Goal: Task Accomplishment & Management: Use online tool/utility

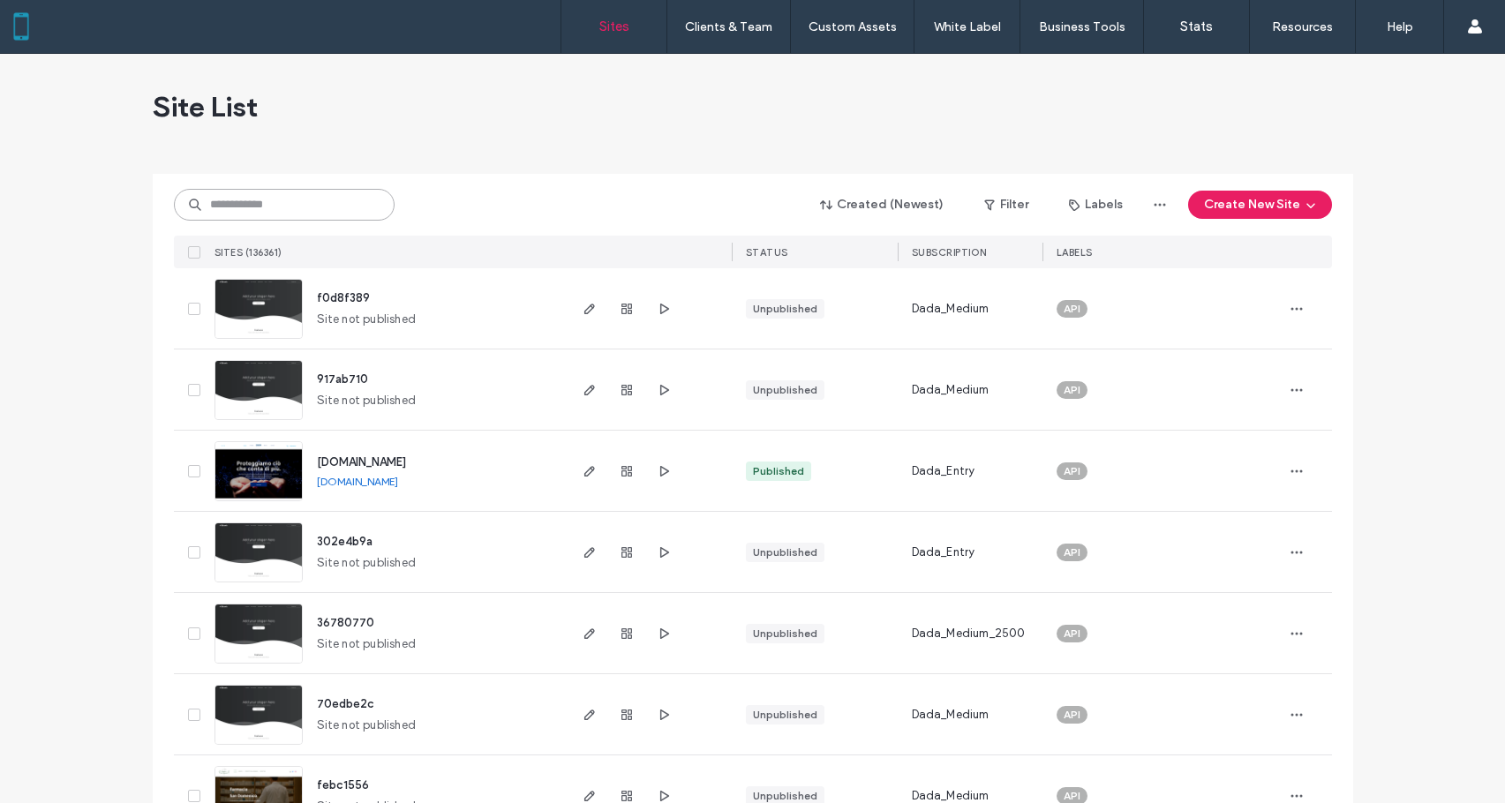
click at [354, 206] on input at bounding box center [284, 205] width 221 height 32
paste input "********"
type input "********"
click at [575, 181] on div "******** Created (Newest) Filter Labels Create New Site SITES (136361) STATUS S…" at bounding box center [753, 221] width 1158 height 94
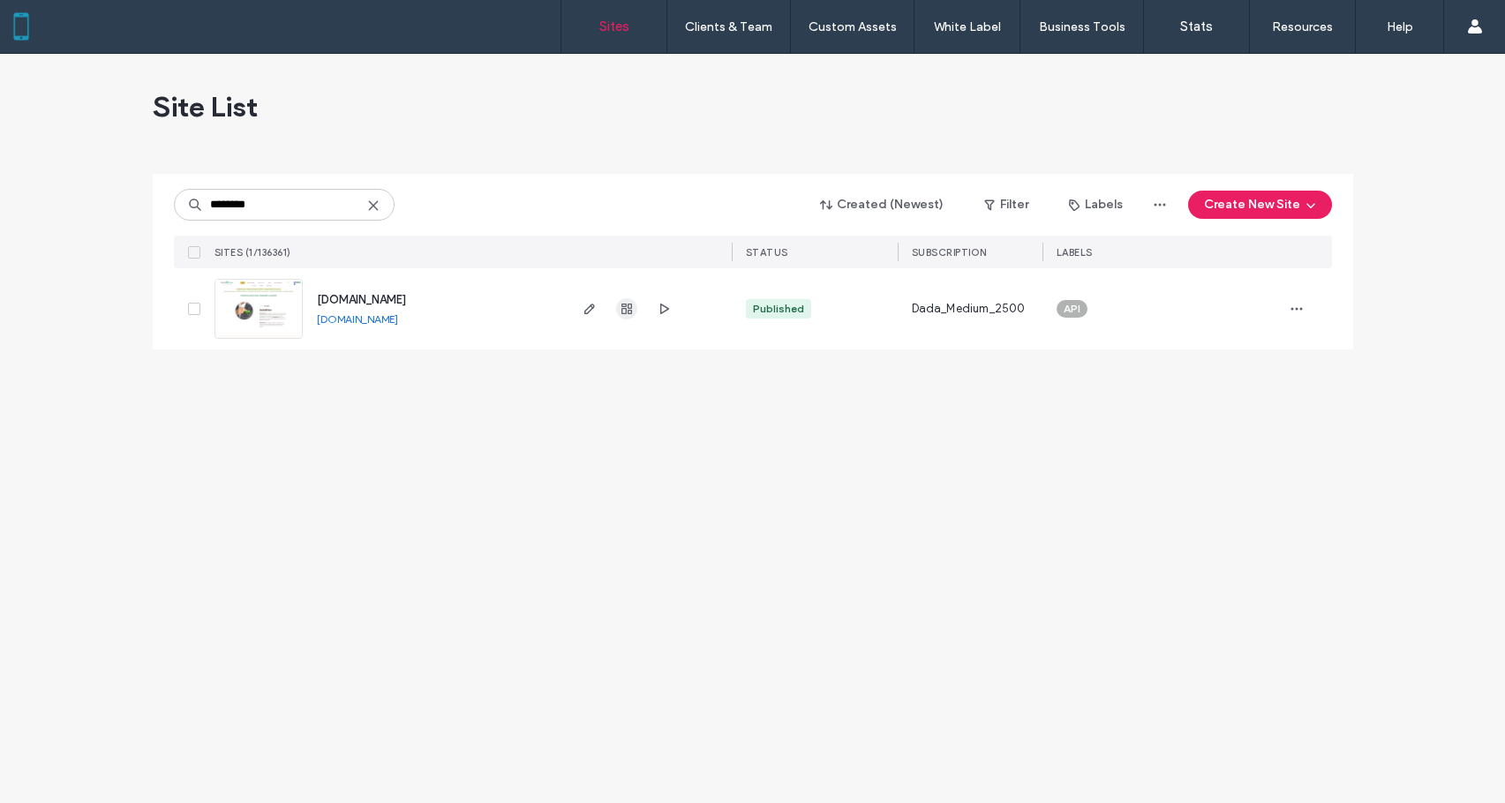
click at [627, 314] on icon "button" at bounding box center [627, 309] width 14 height 14
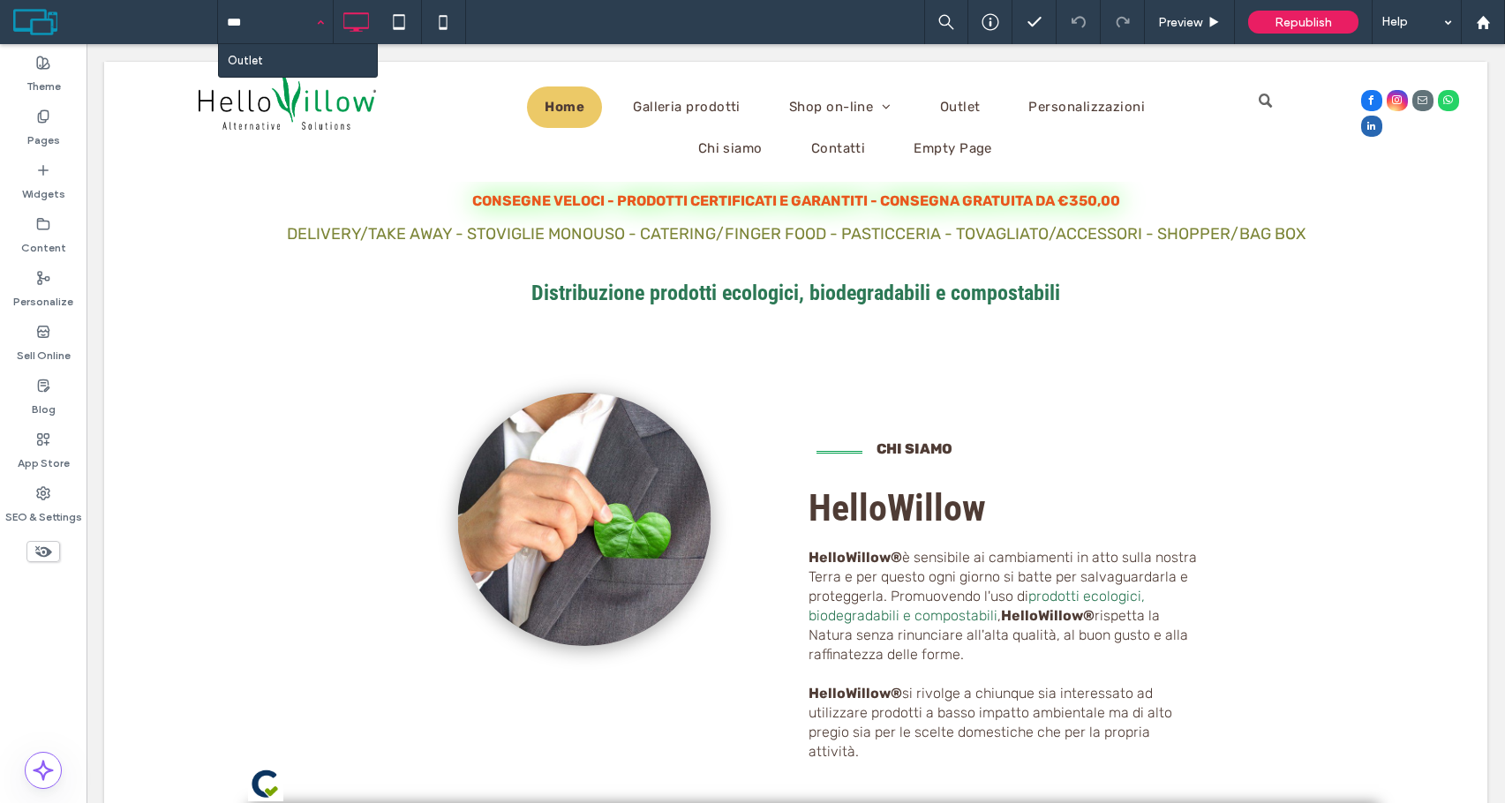
type input "****"
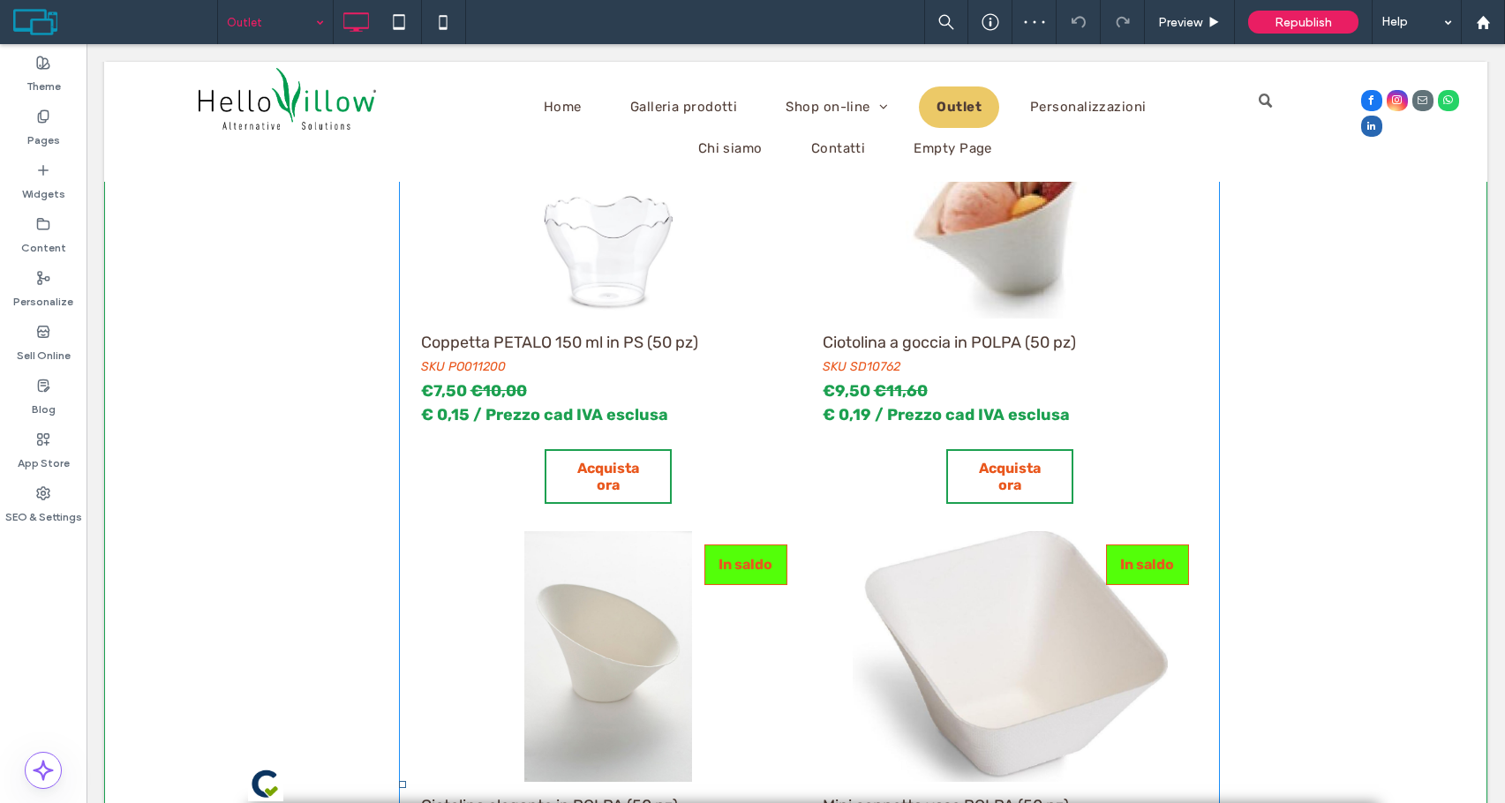
scroll to position [530, 0]
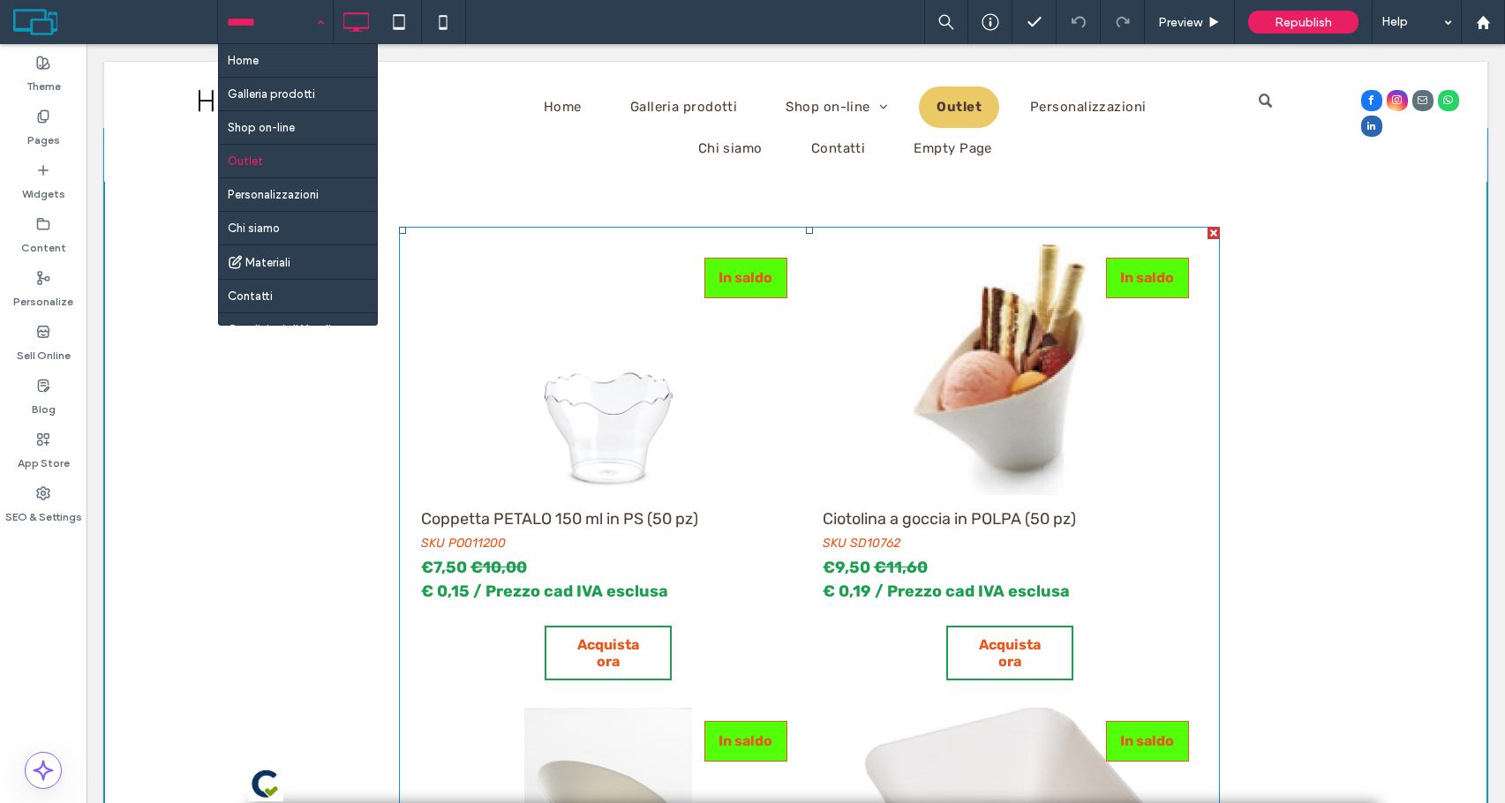
click at [742, 512] on link "Coppetta PETALO 150 ml in PS (50 pz) SKU PO011200 €7,50 €10,00 € 0,15 / Prezzo …" at bounding box center [608, 556] width 375 height 121
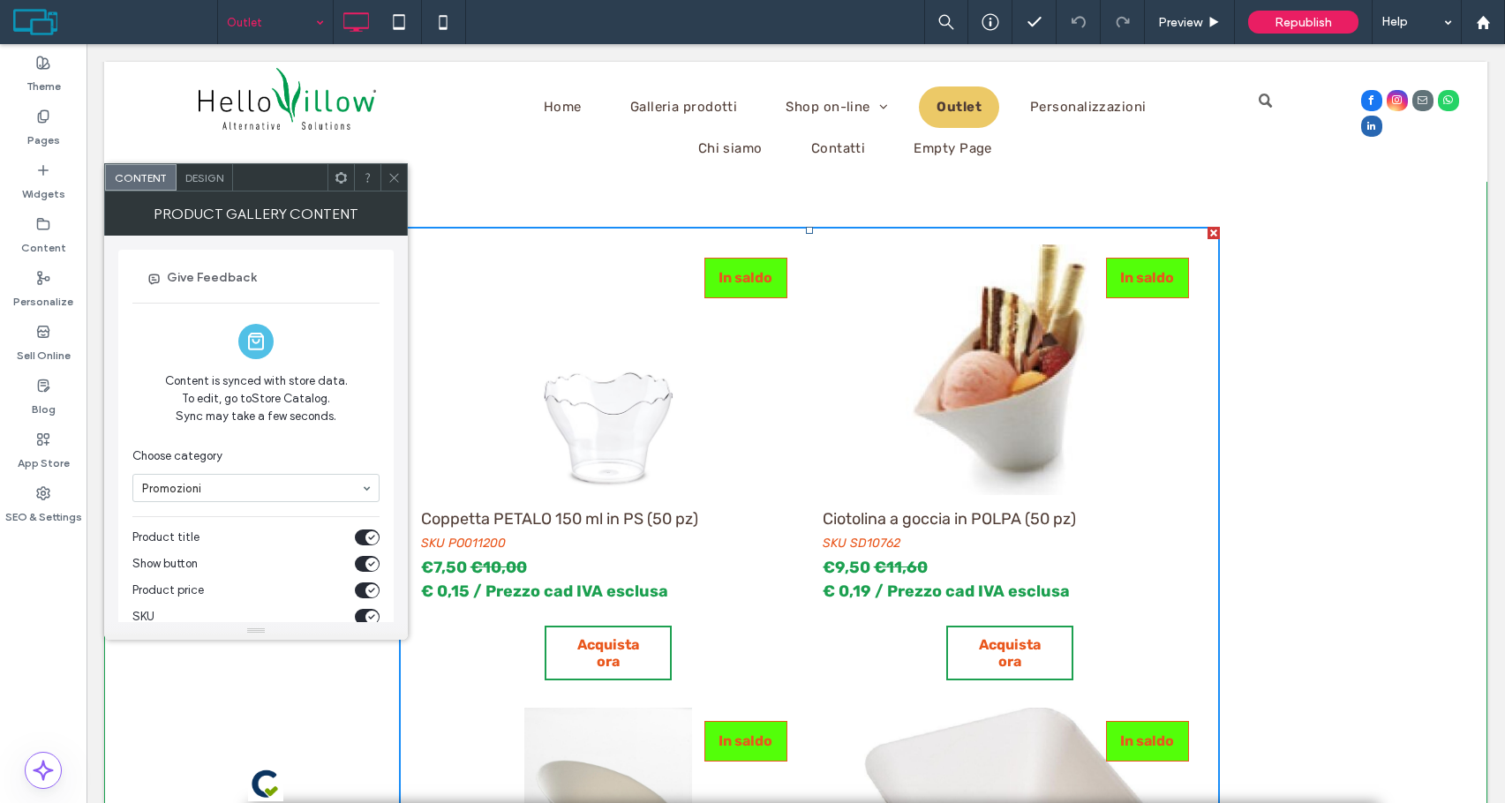
click at [393, 169] on span at bounding box center [393, 177] width 13 height 26
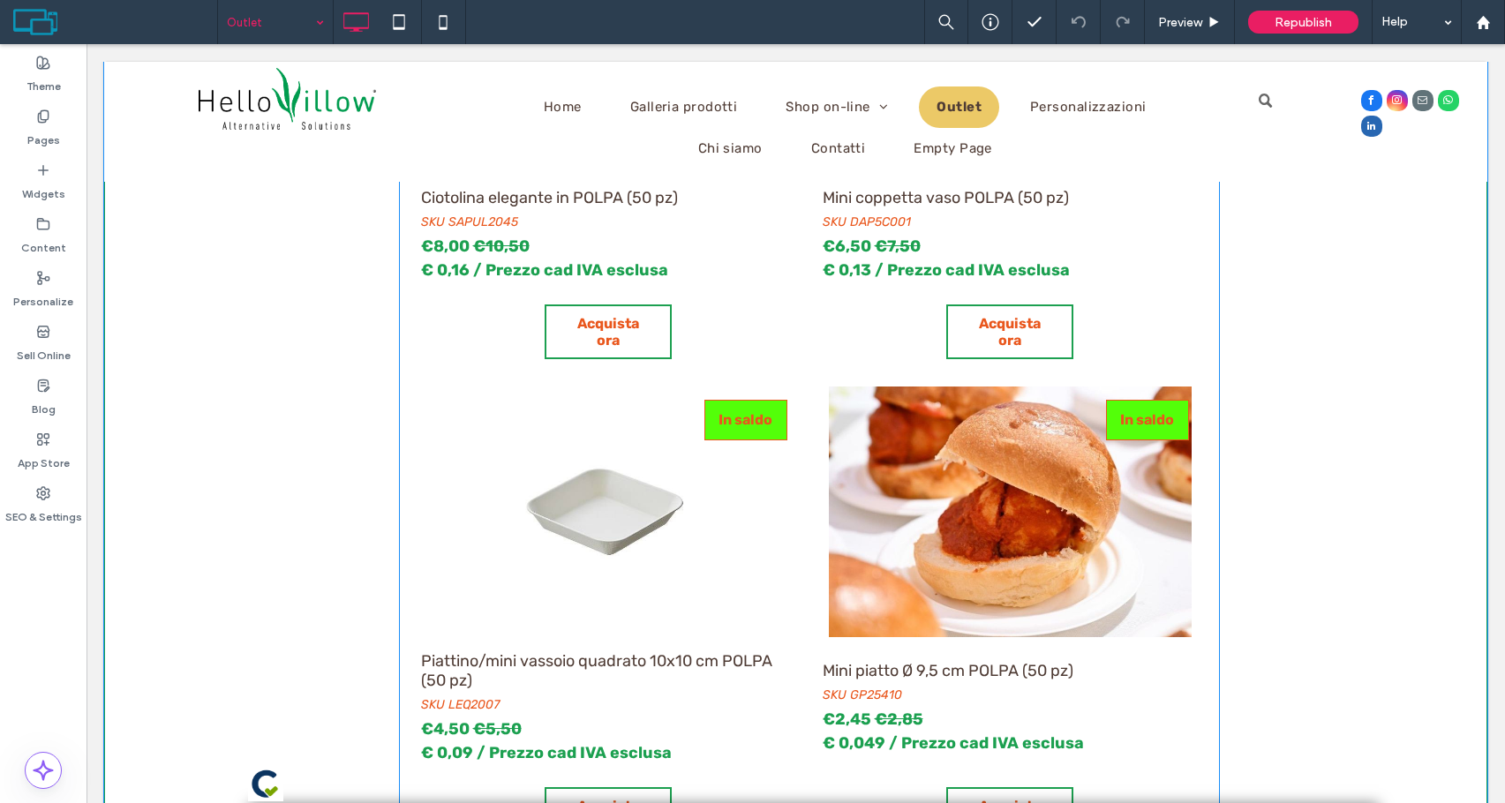
scroll to position [1500, 0]
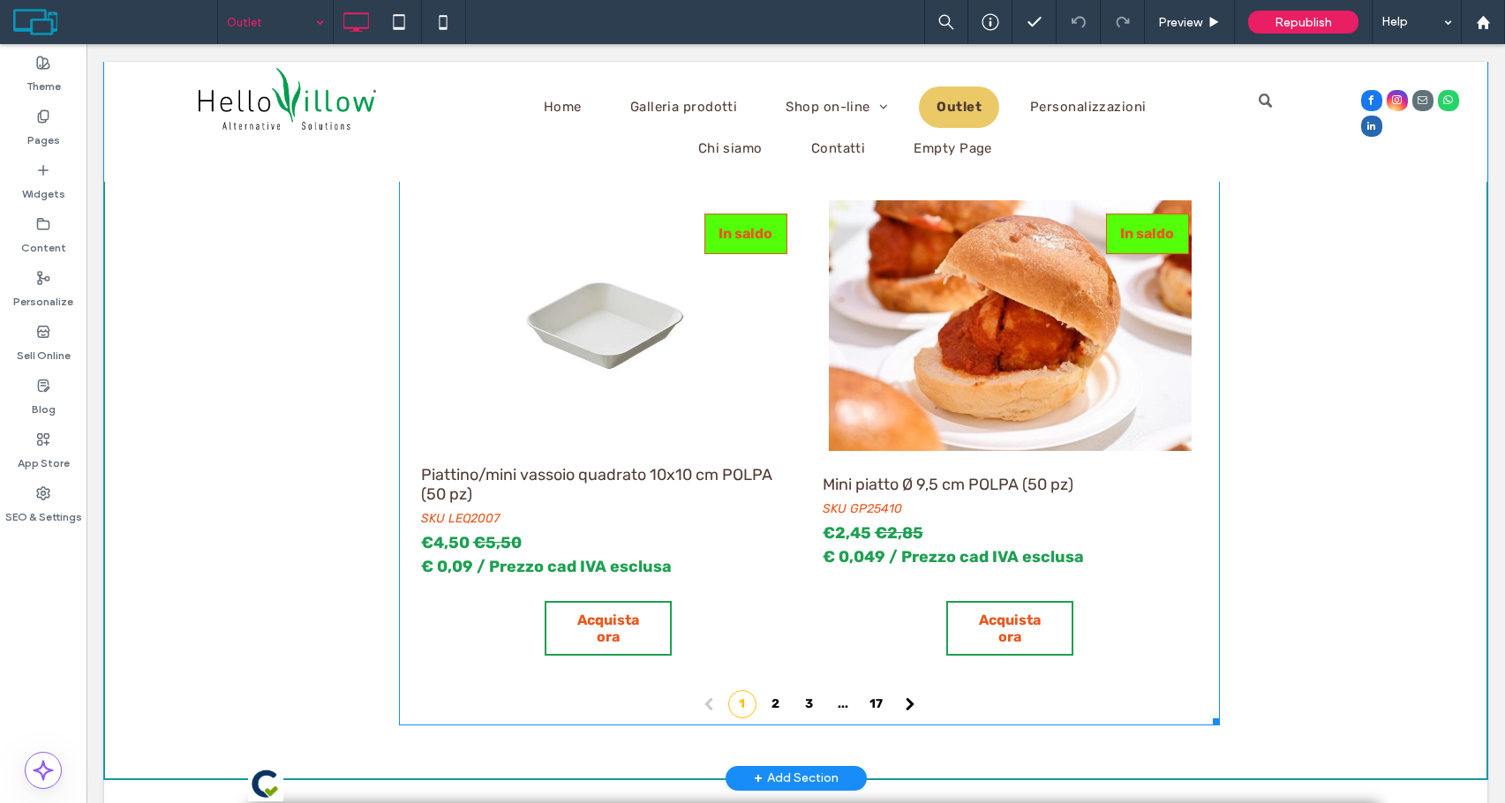
click at [1038, 381] on link at bounding box center [1010, 325] width 384 height 251
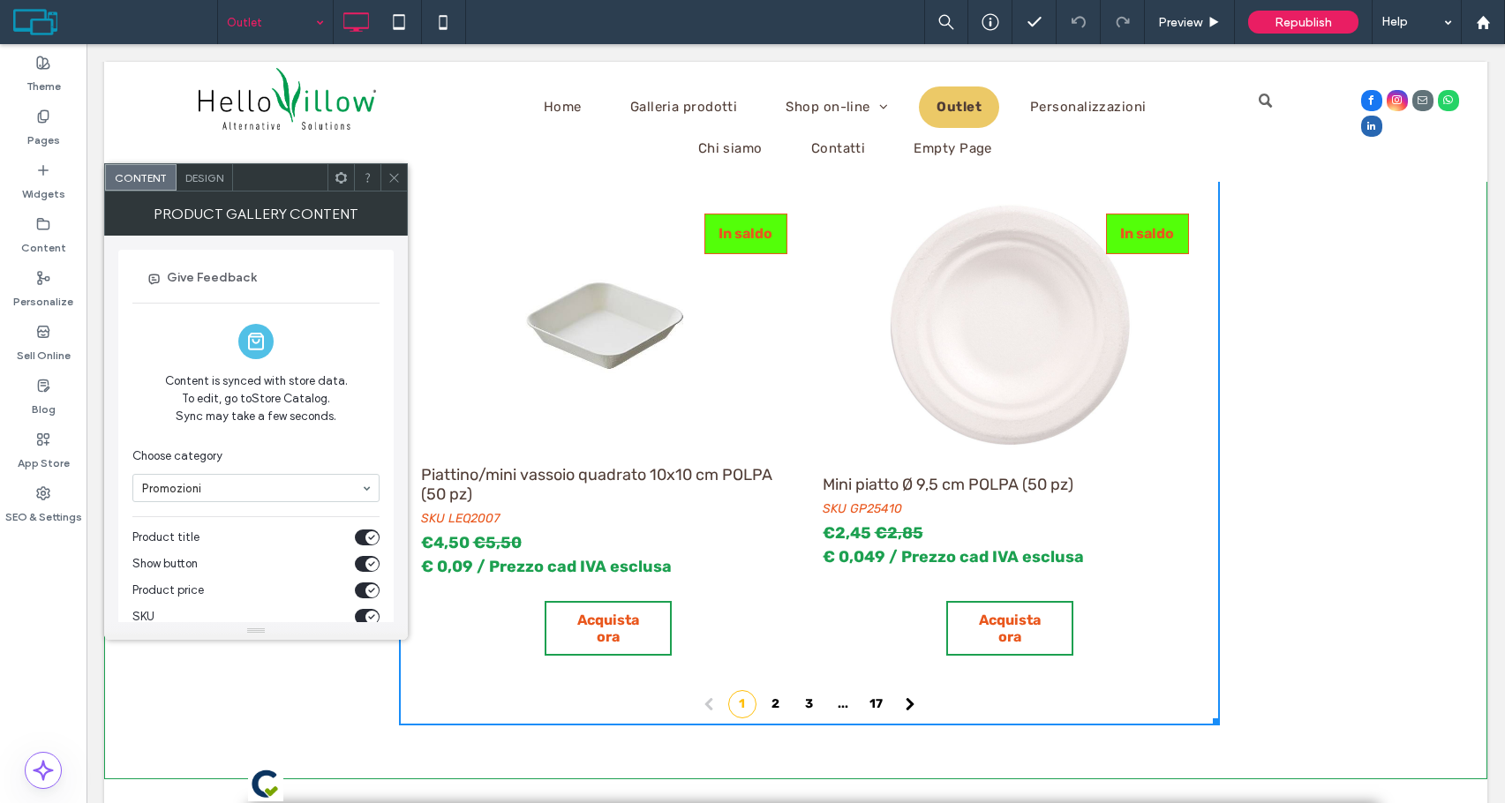
click at [226, 182] on div "Design" at bounding box center [205, 177] width 56 height 26
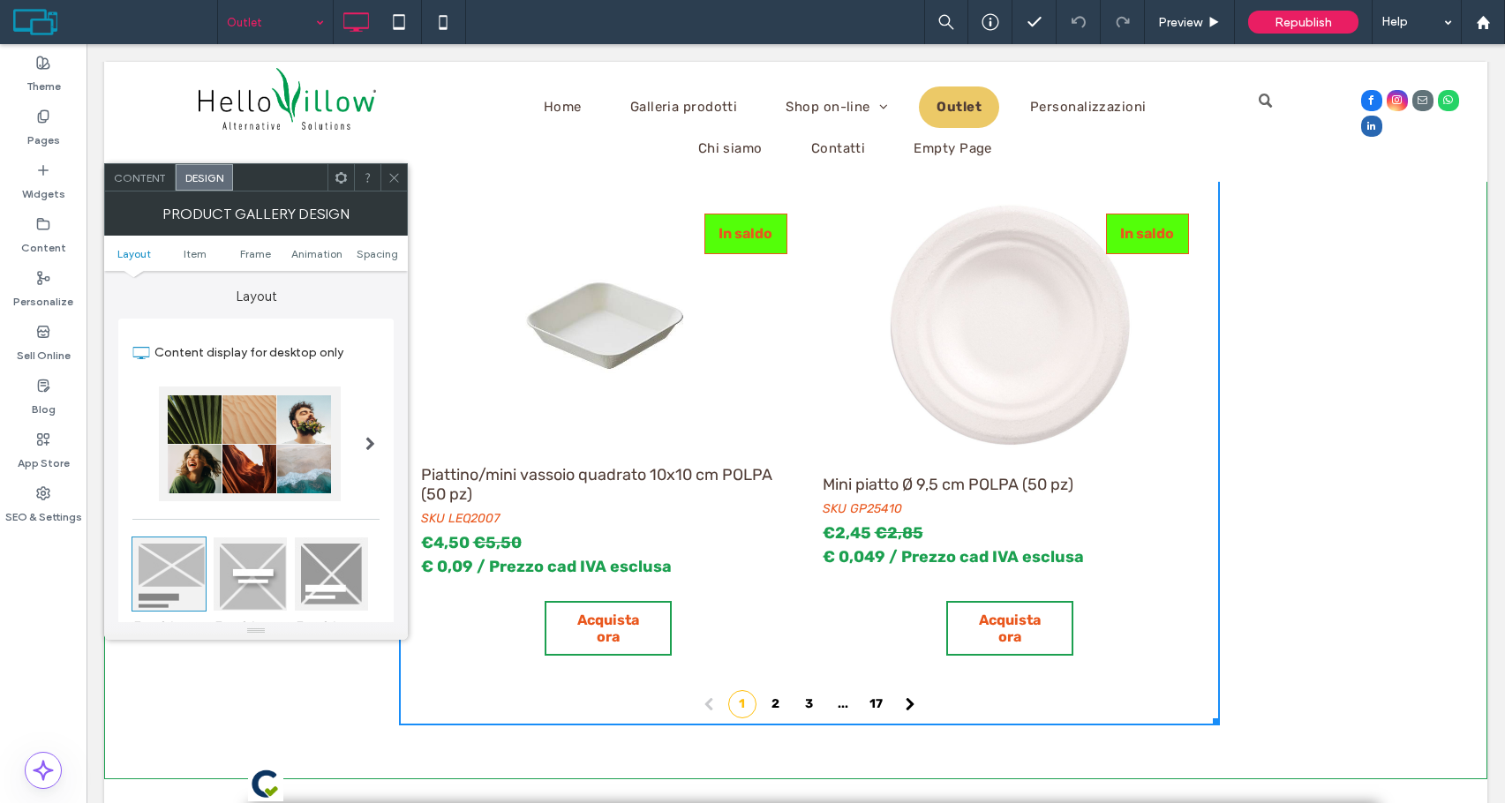
type input "**"
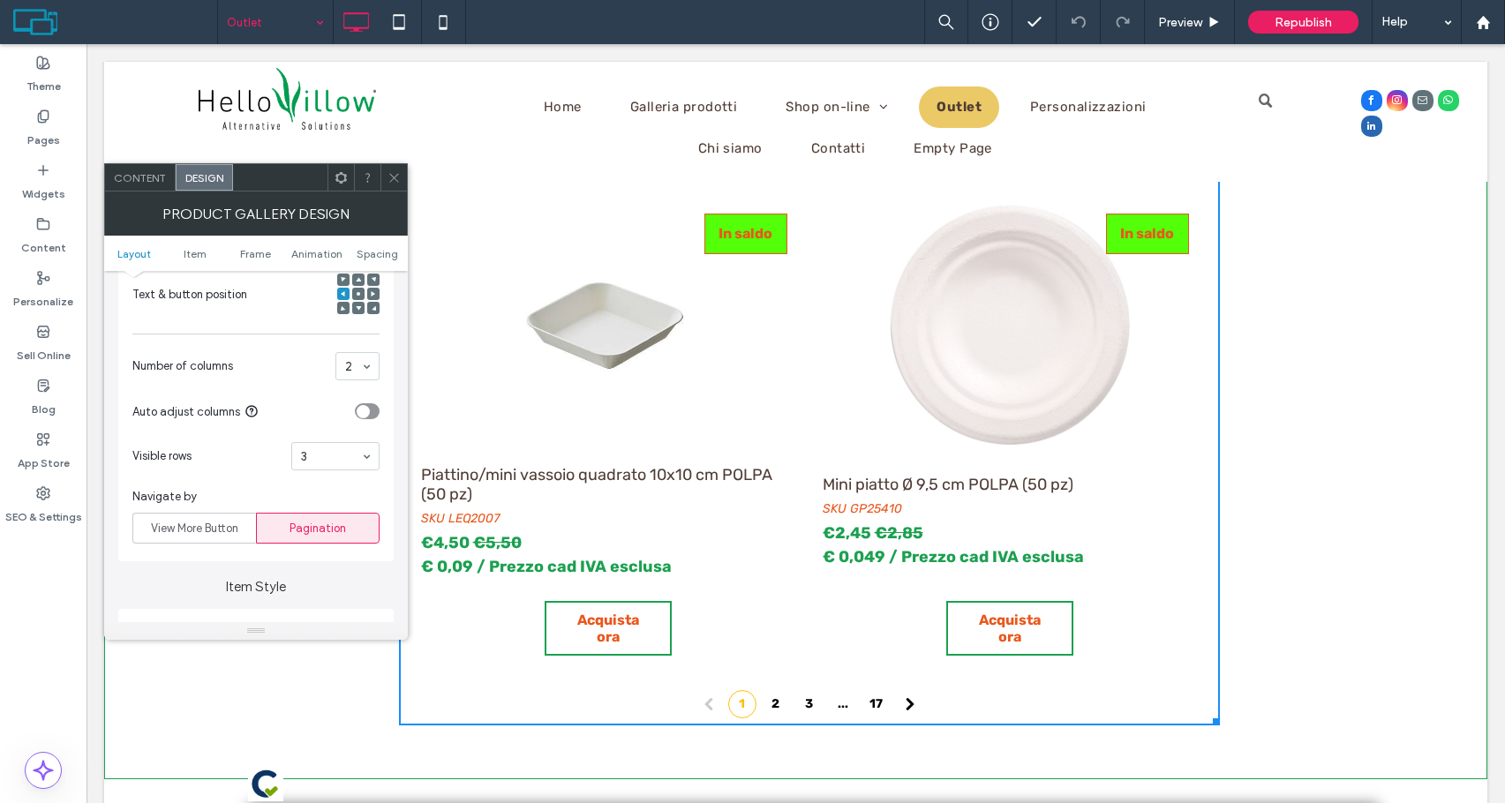
scroll to position [530, 0]
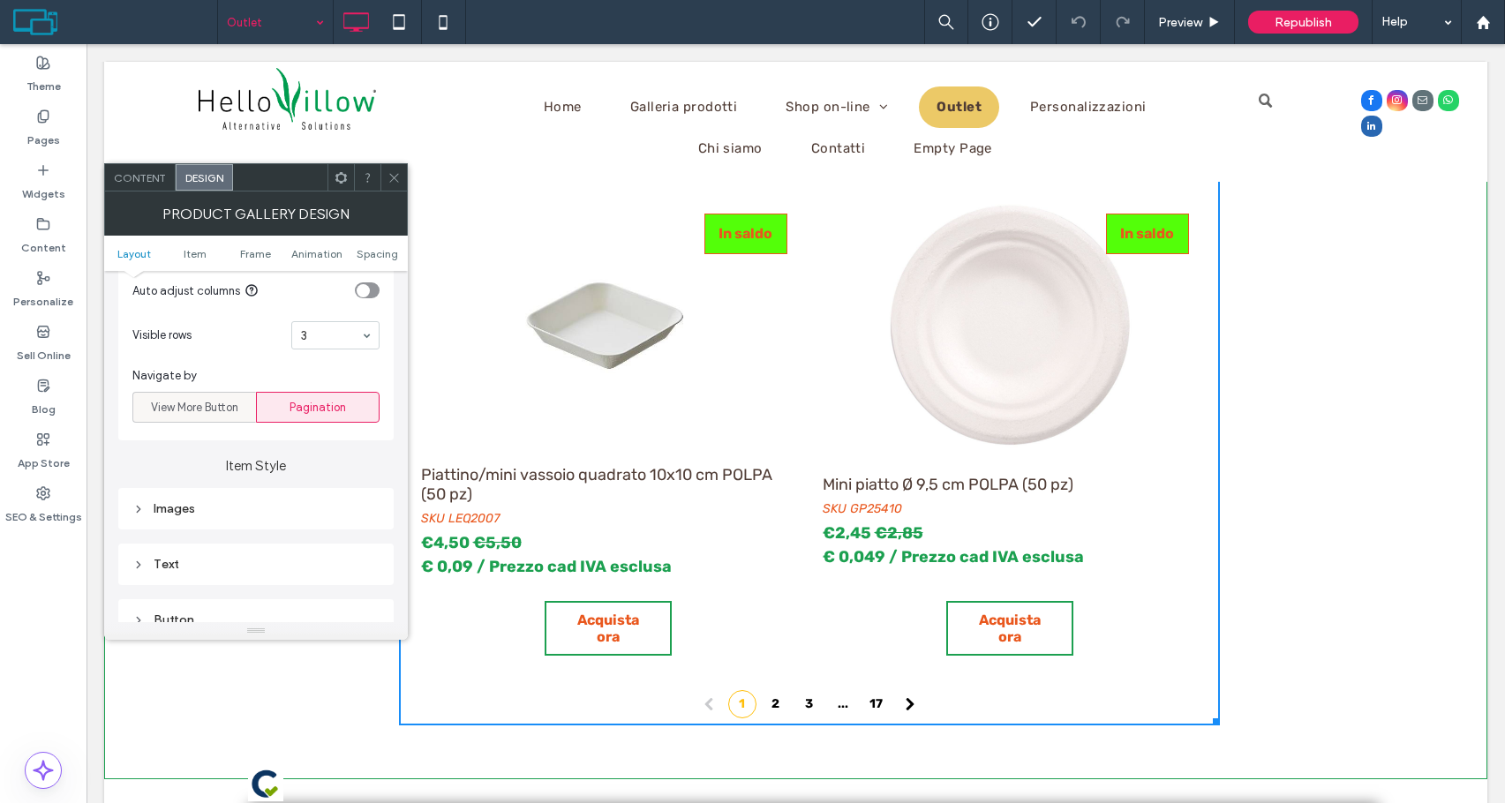
click at [223, 411] on span "View More Button" at bounding box center [194, 408] width 87 height 18
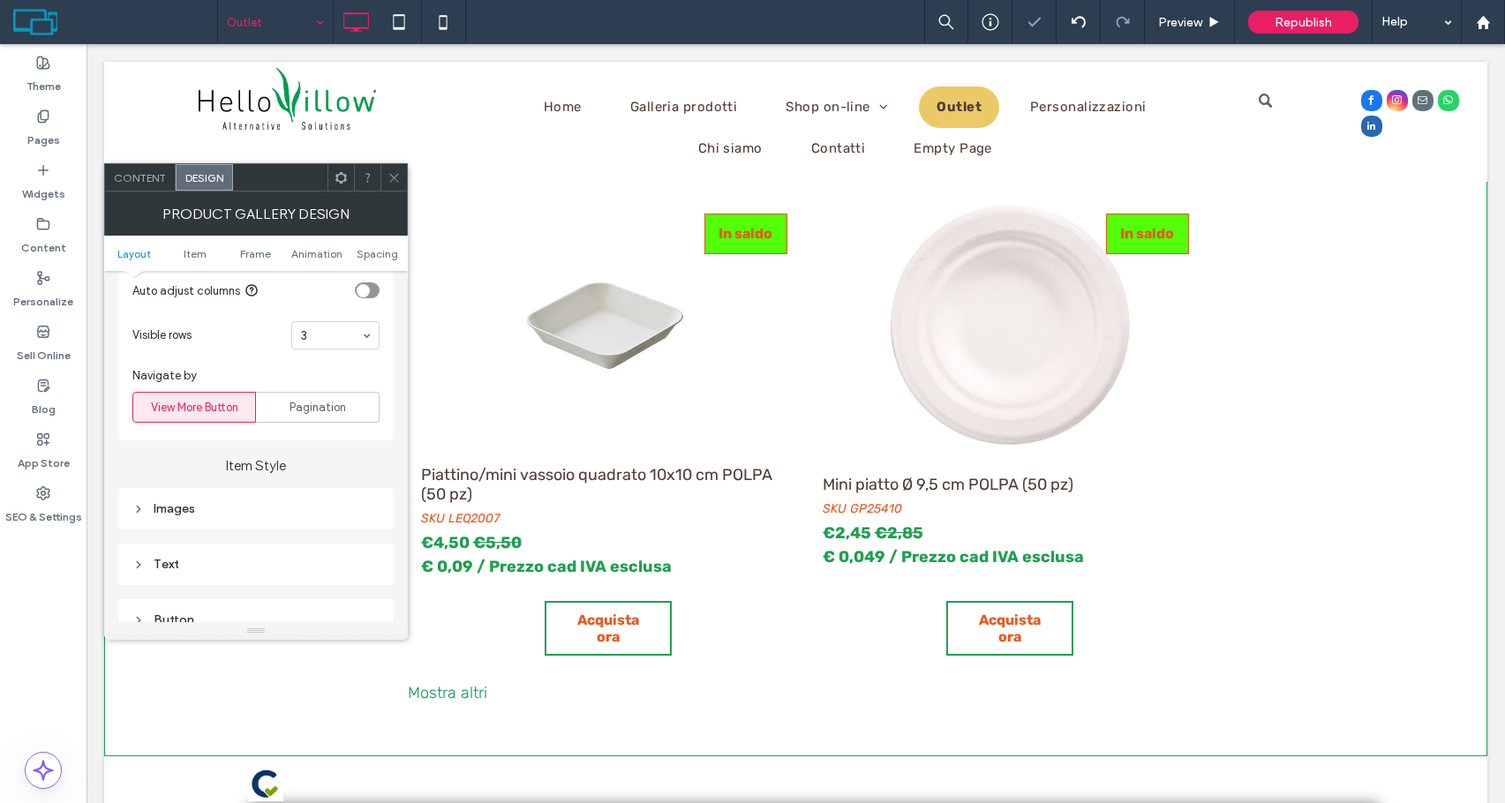
click at [395, 180] on icon at bounding box center [393, 177] width 13 height 13
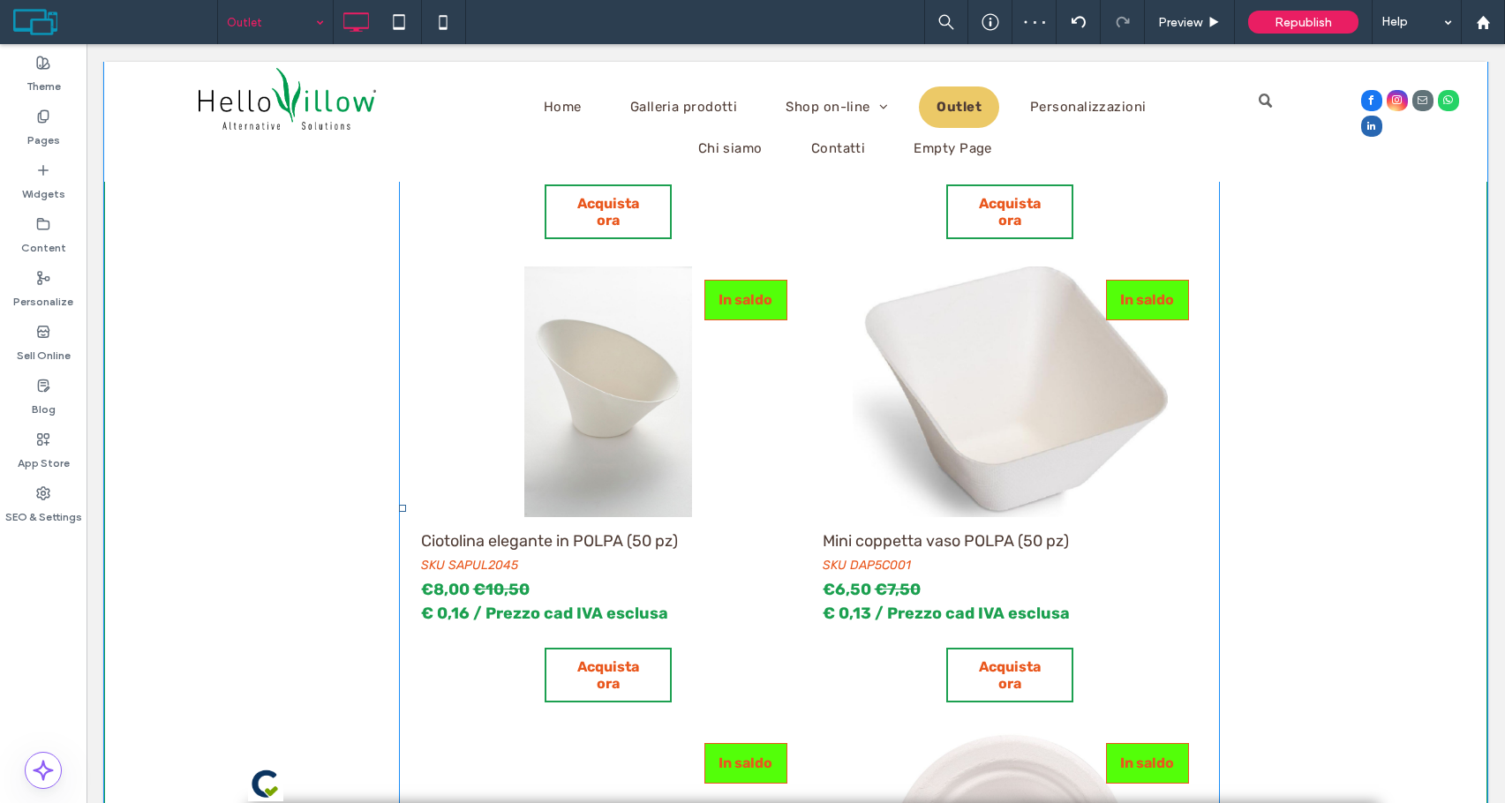
scroll to position [618, 0]
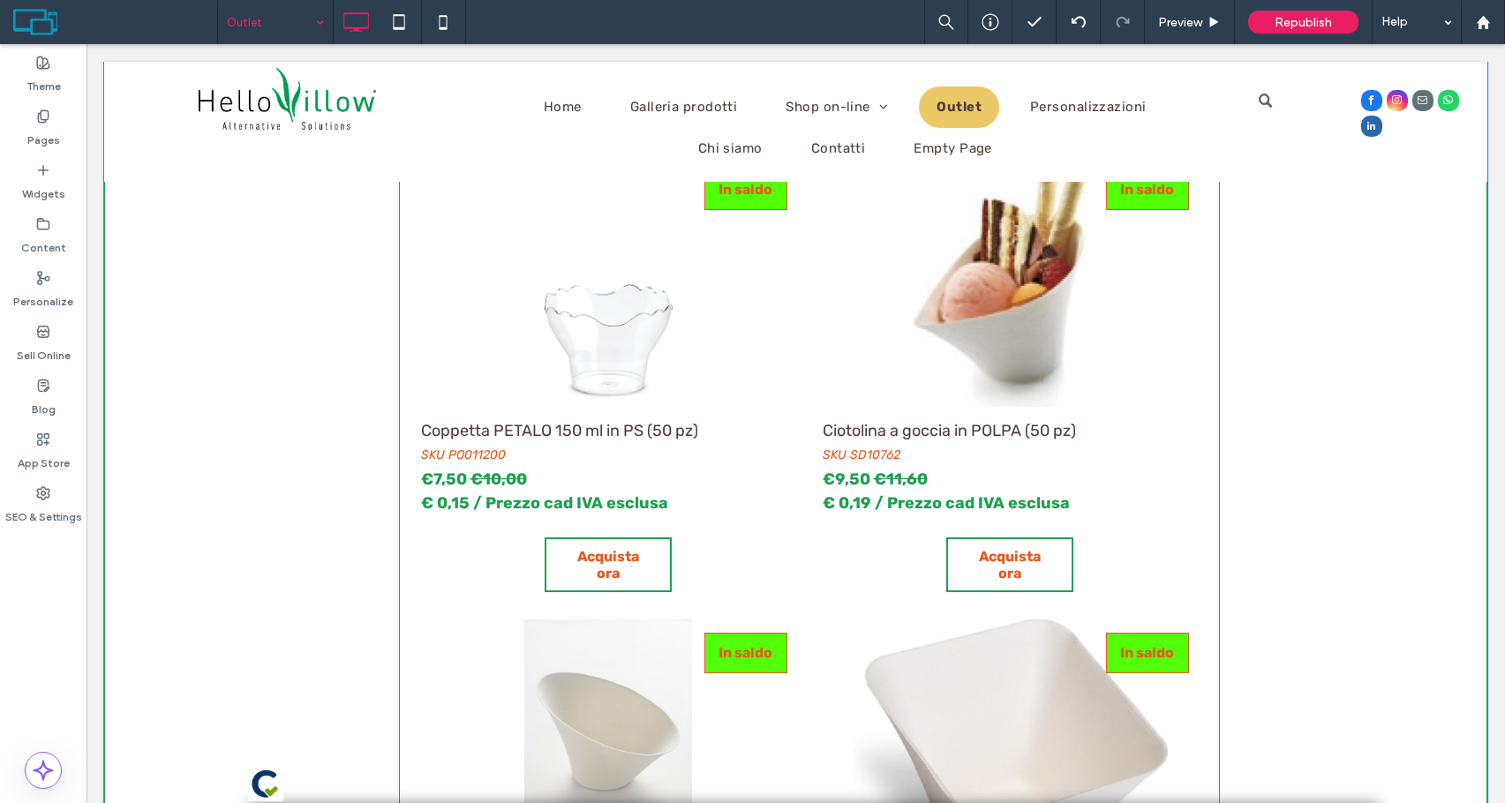
click at [701, 366] on link at bounding box center [609, 281] width 384 height 251
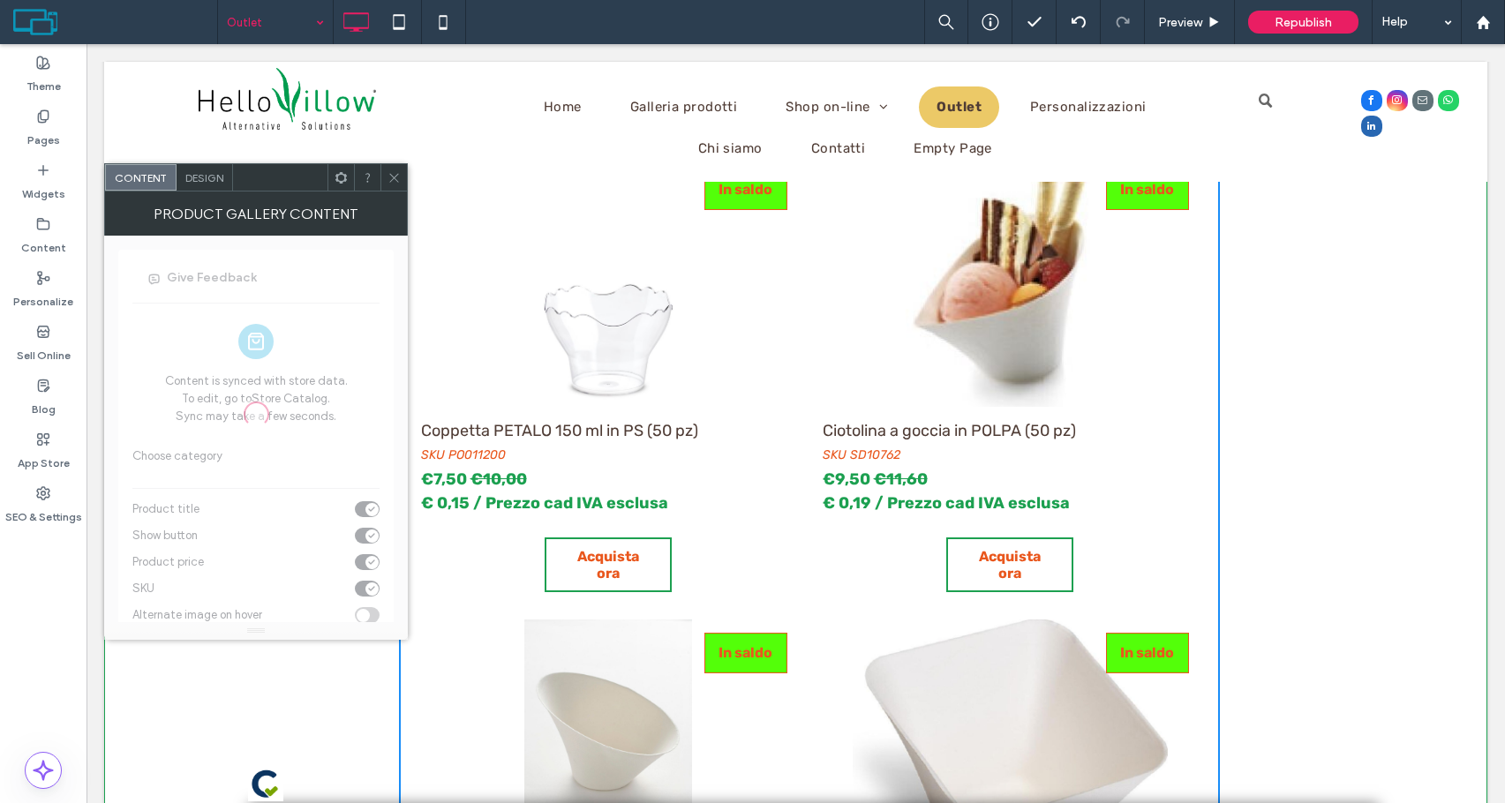
click at [200, 171] on span "Design" at bounding box center [204, 177] width 38 height 13
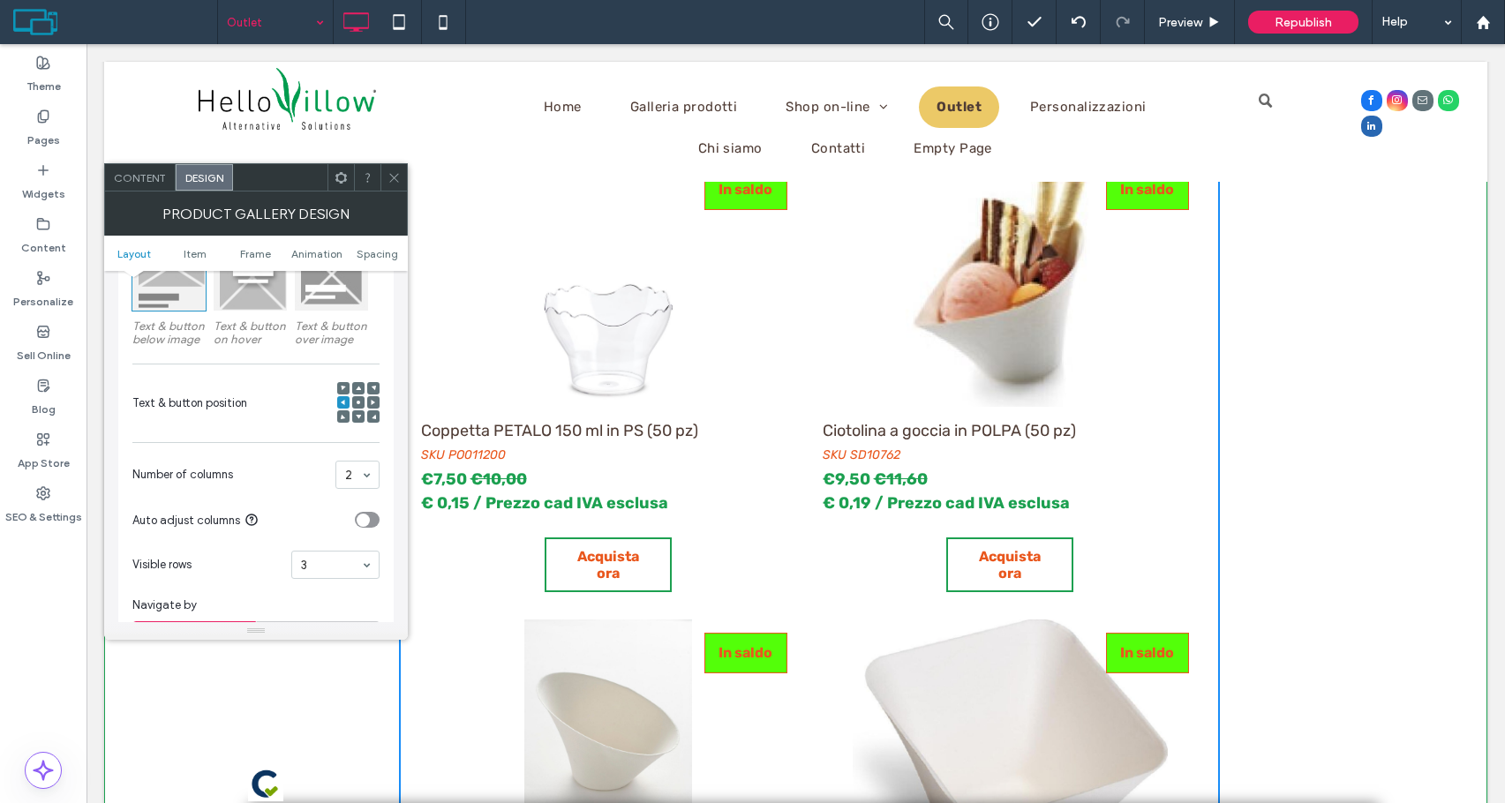
scroll to position [353, 0]
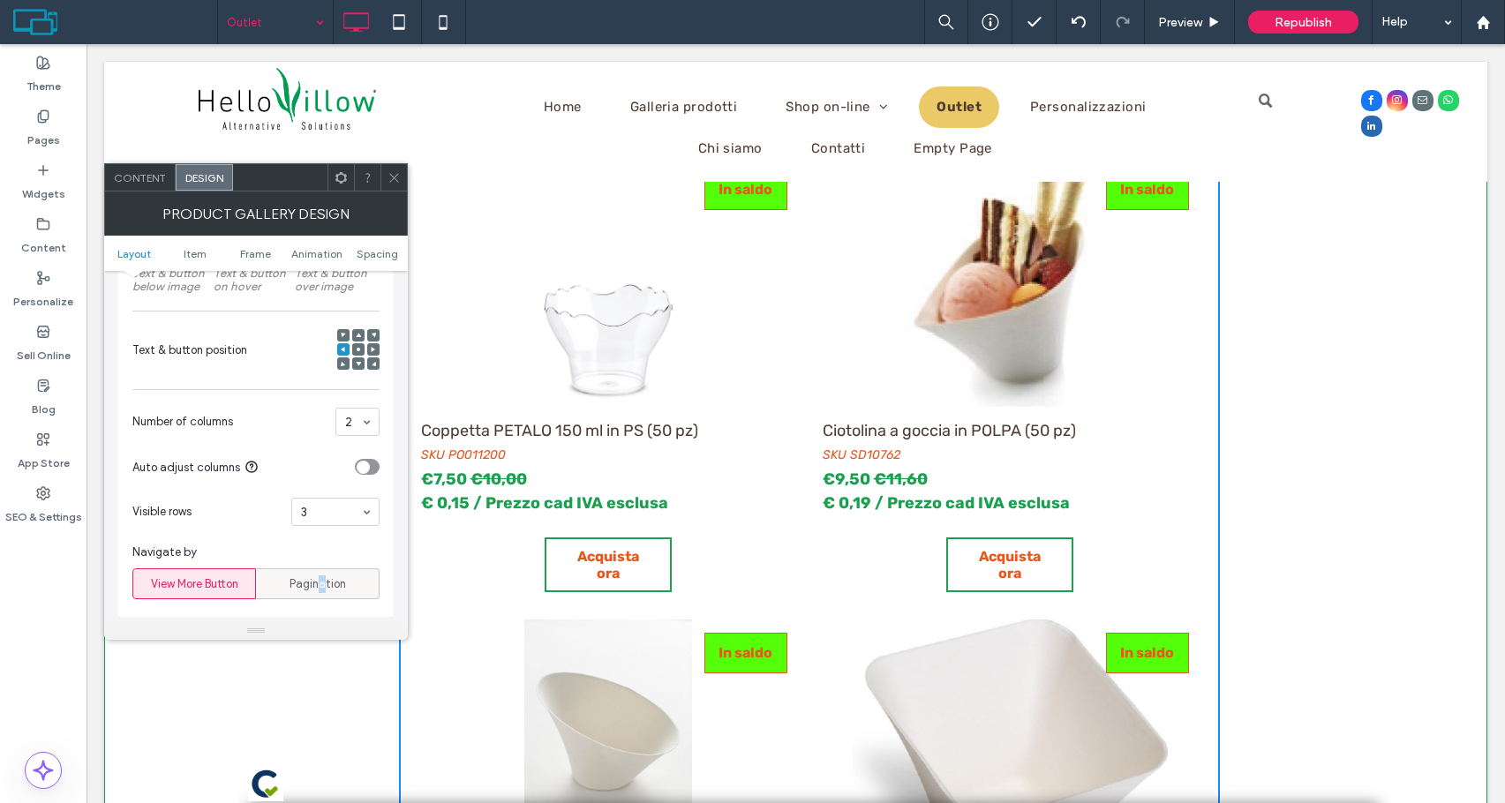
click at [322, 572] on div "Pagination" at bounding box center [317, 583] width 101 height 29
click at [330, 600] on div "Navigate by View More Button Pagination" at bounding box center [255, 571] width 247 height 73
click at [333, 594] on div "Pagination" at bounding box center [317, 583] width 101 height 29
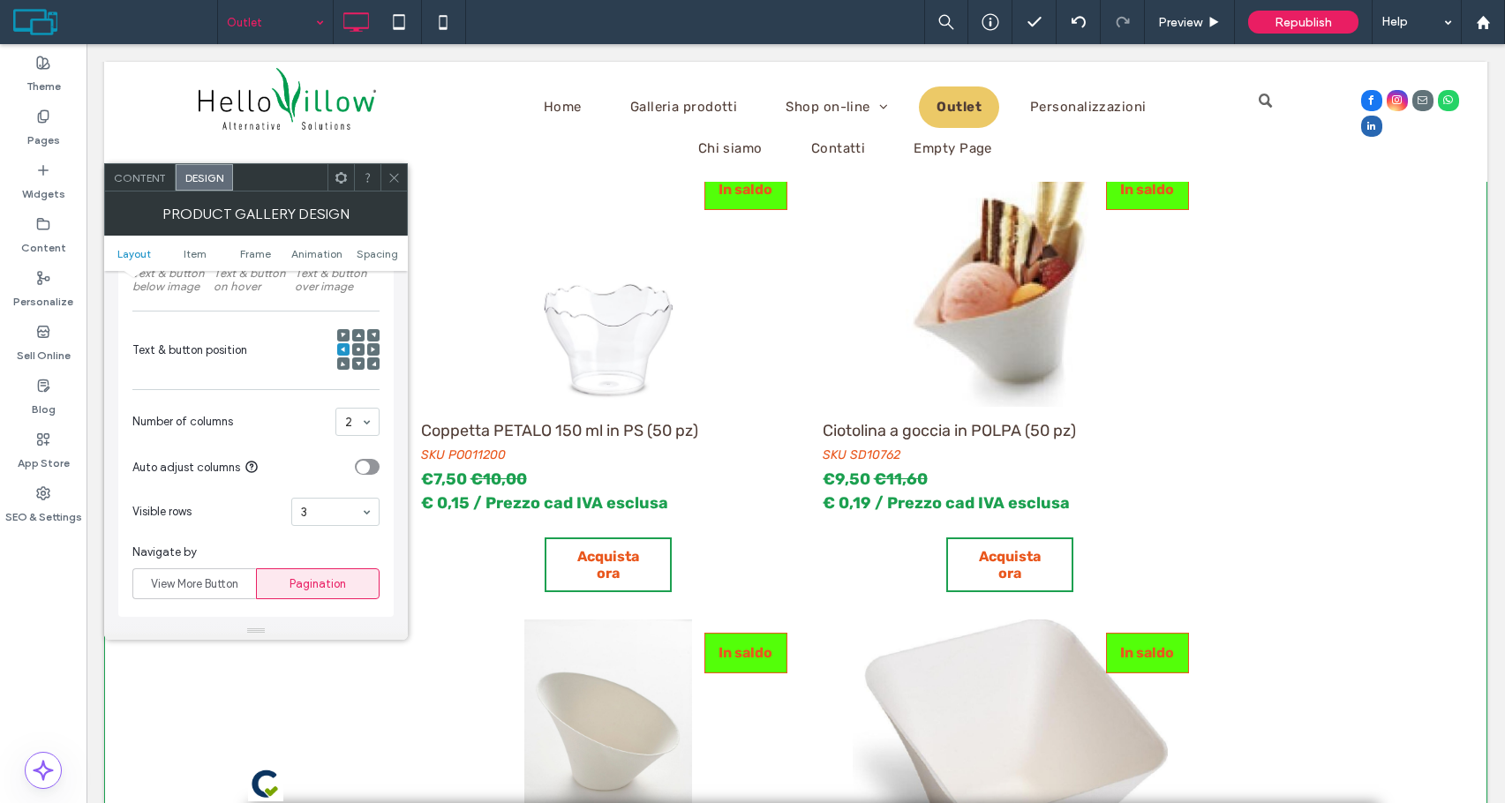
drag, startPoint x: 386, startPoint y: 167, endPoint x: 299, endPoint y: 179, distance: 87.4
click at [297, 178] on div at bounding box center [280, 177] width 94 height 26
click at [397, 180] on icon at bounding box center [392, 177] width 13 height 13
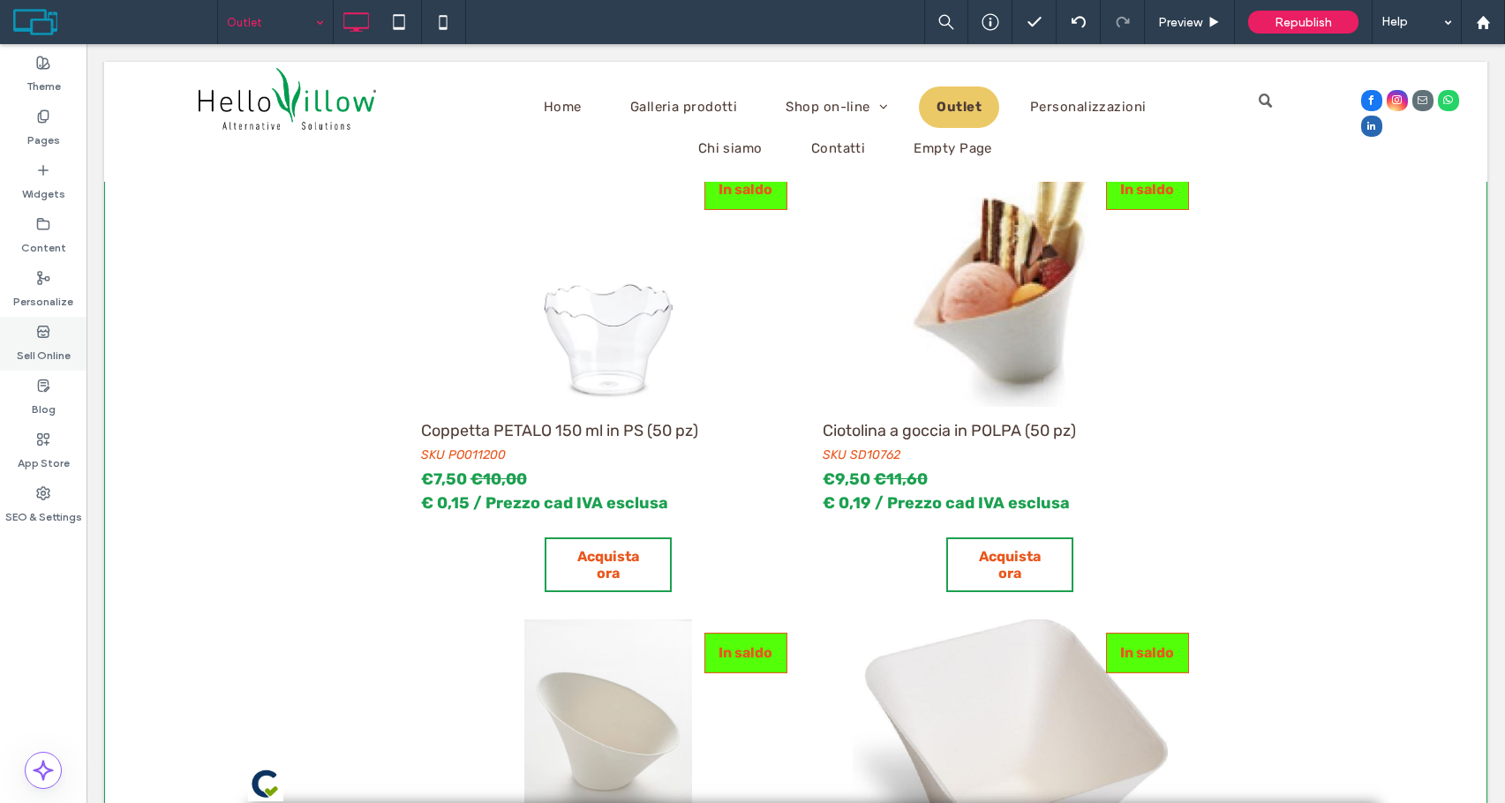
click at [26, 337] on div "Sell Online" at bounding box center [43, 344] width 86 height 54
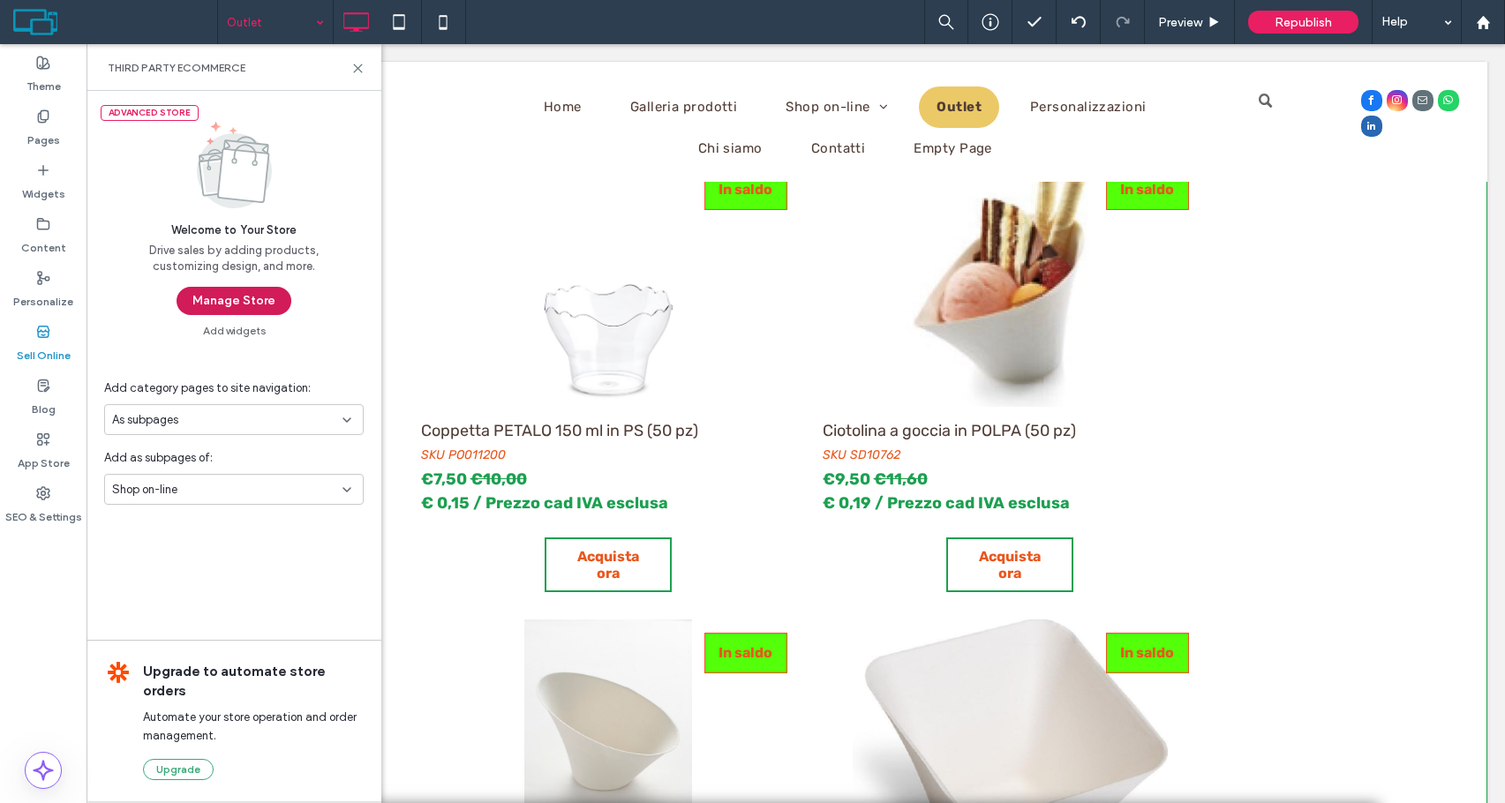
click at [208, 300] on button "Manage Store" at bounding box center [234, 301] width 115 height 28
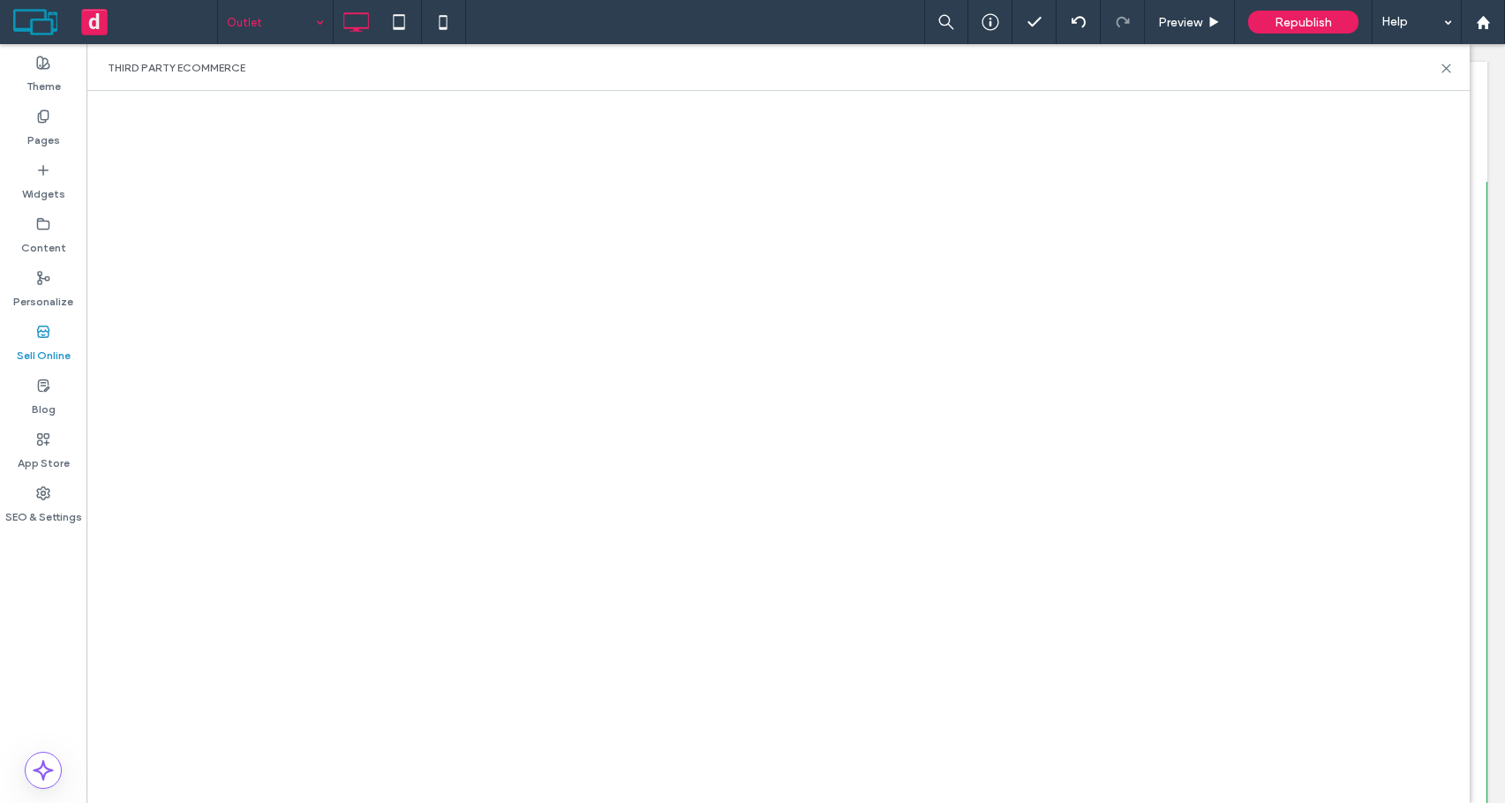
click at [861, 85] on div "Third Party eCommerce" at bounding box center [777, 67] width 1383 height 47
click at [88, 27] on button "d" at bounding box center [94, 22] width 26 height 26
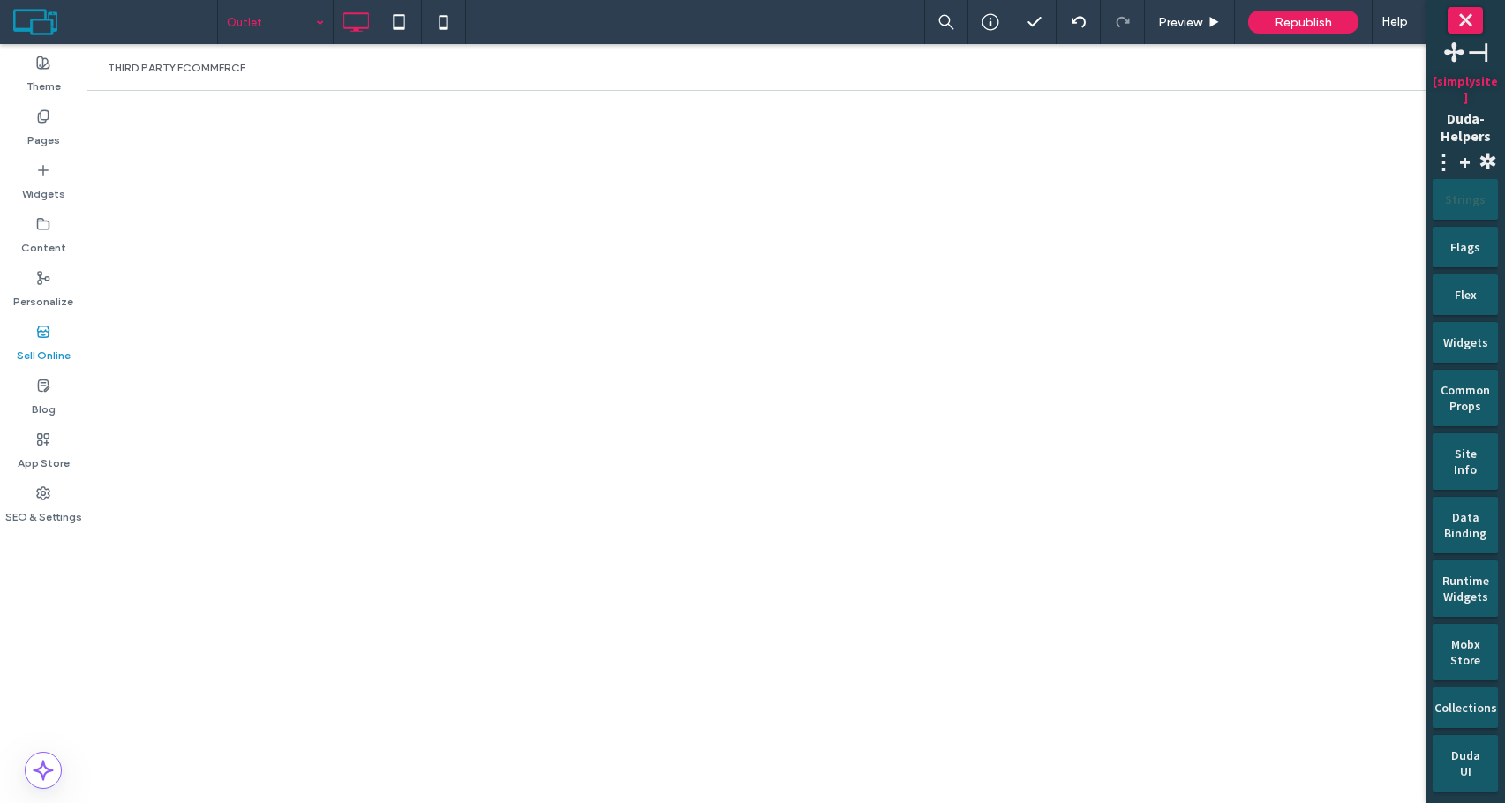
click at [1451, 181] on div "Strings" at bounding box center [1465, 193] width 41 height 28
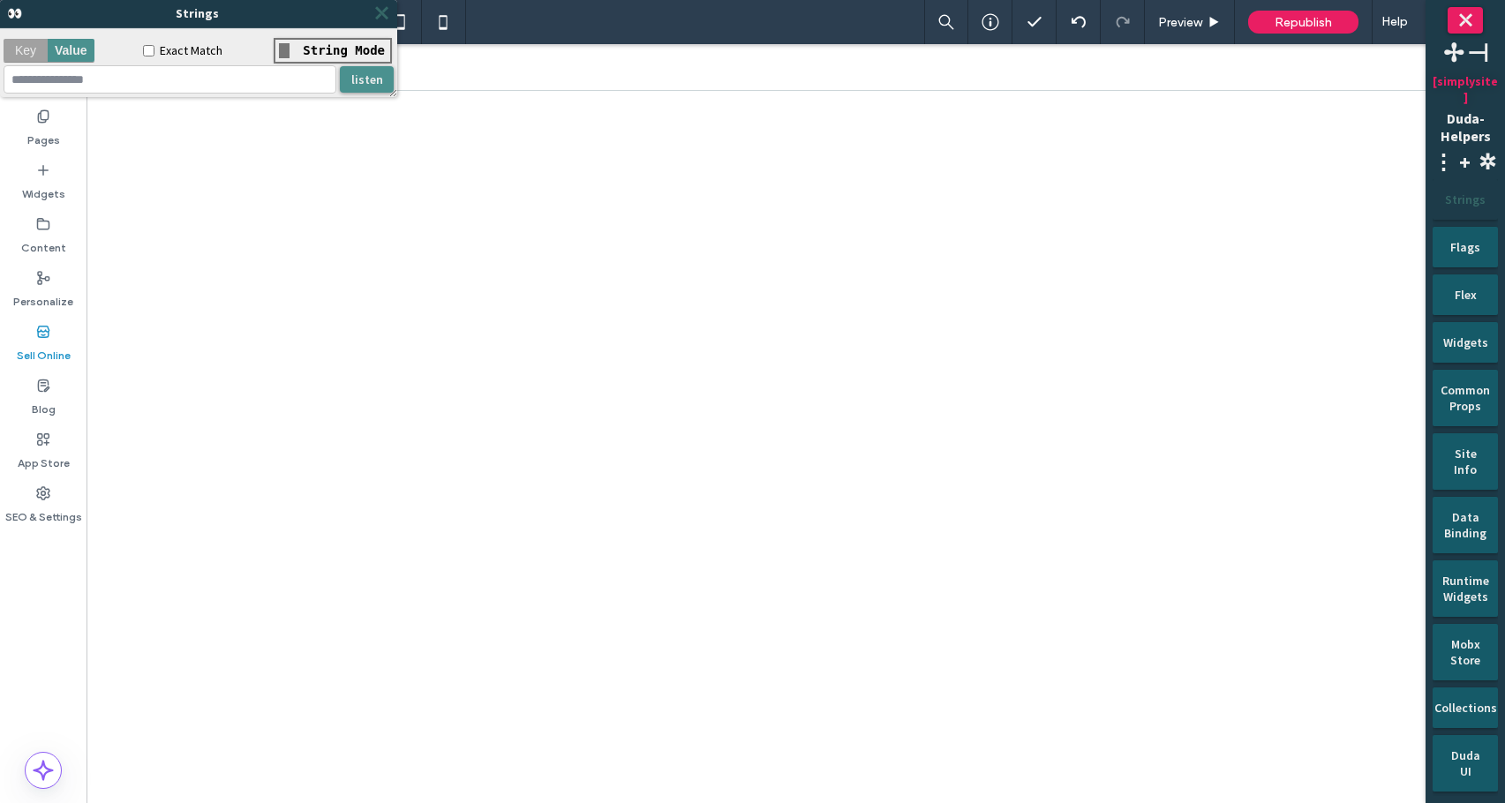
click at [377, 20] on span "⤬" at bounding box center [381, 13] width 18 height 21
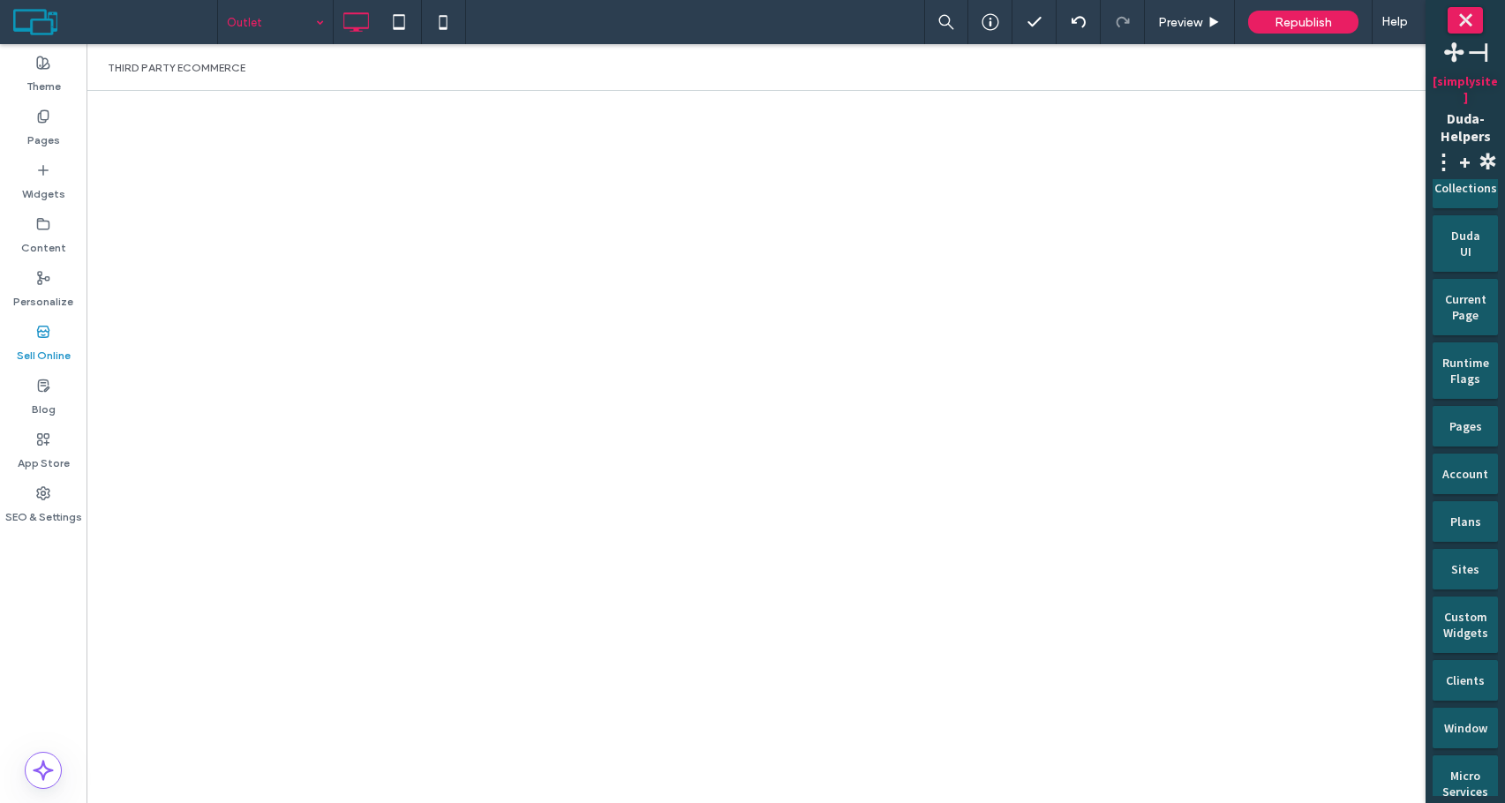
scroll to position [523, 0]
click at [1465, 15] on button "⤬" at bounding box center [1465, 20] width 35 height 26
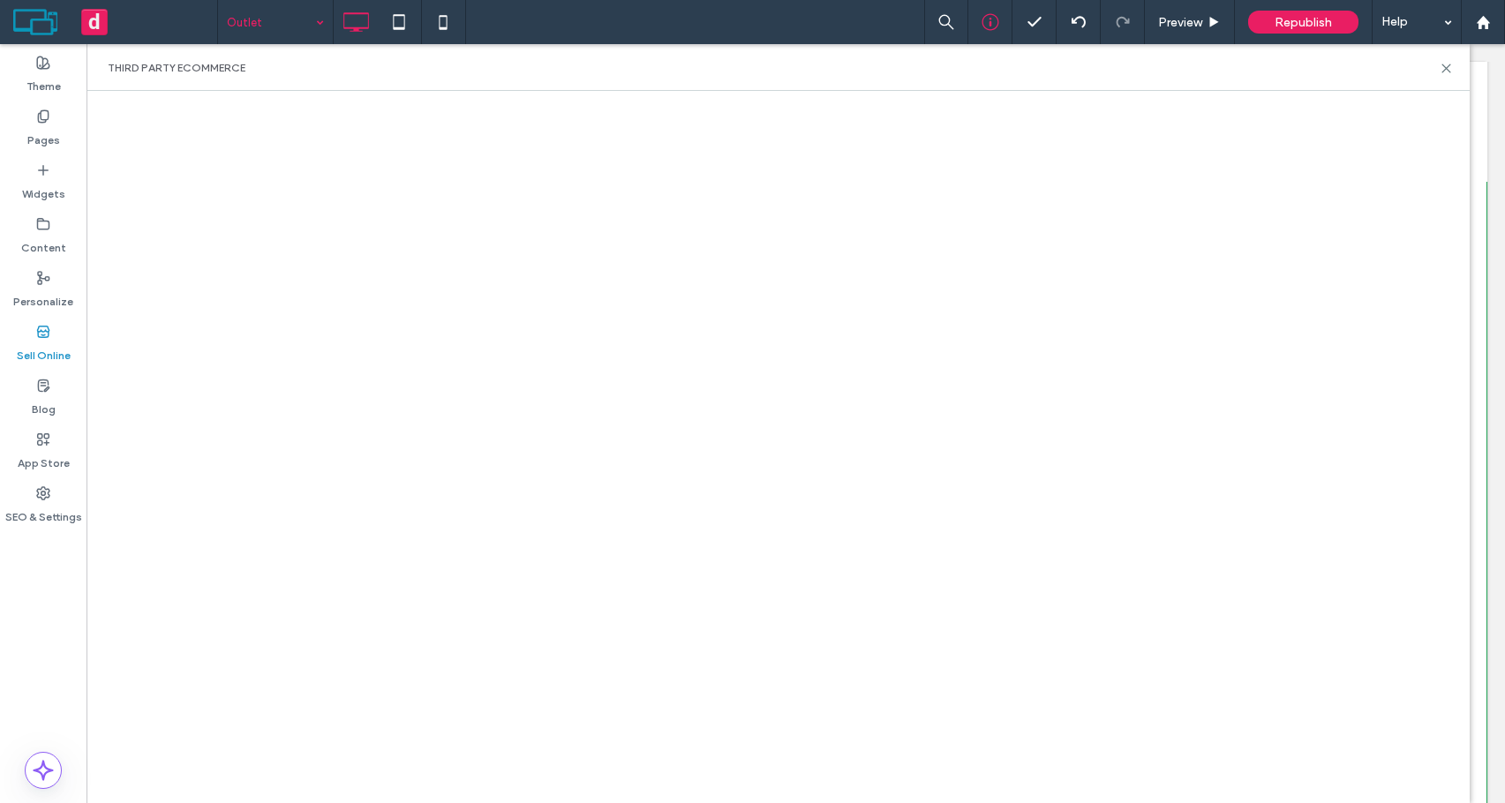
scroll to position [2215, 0]
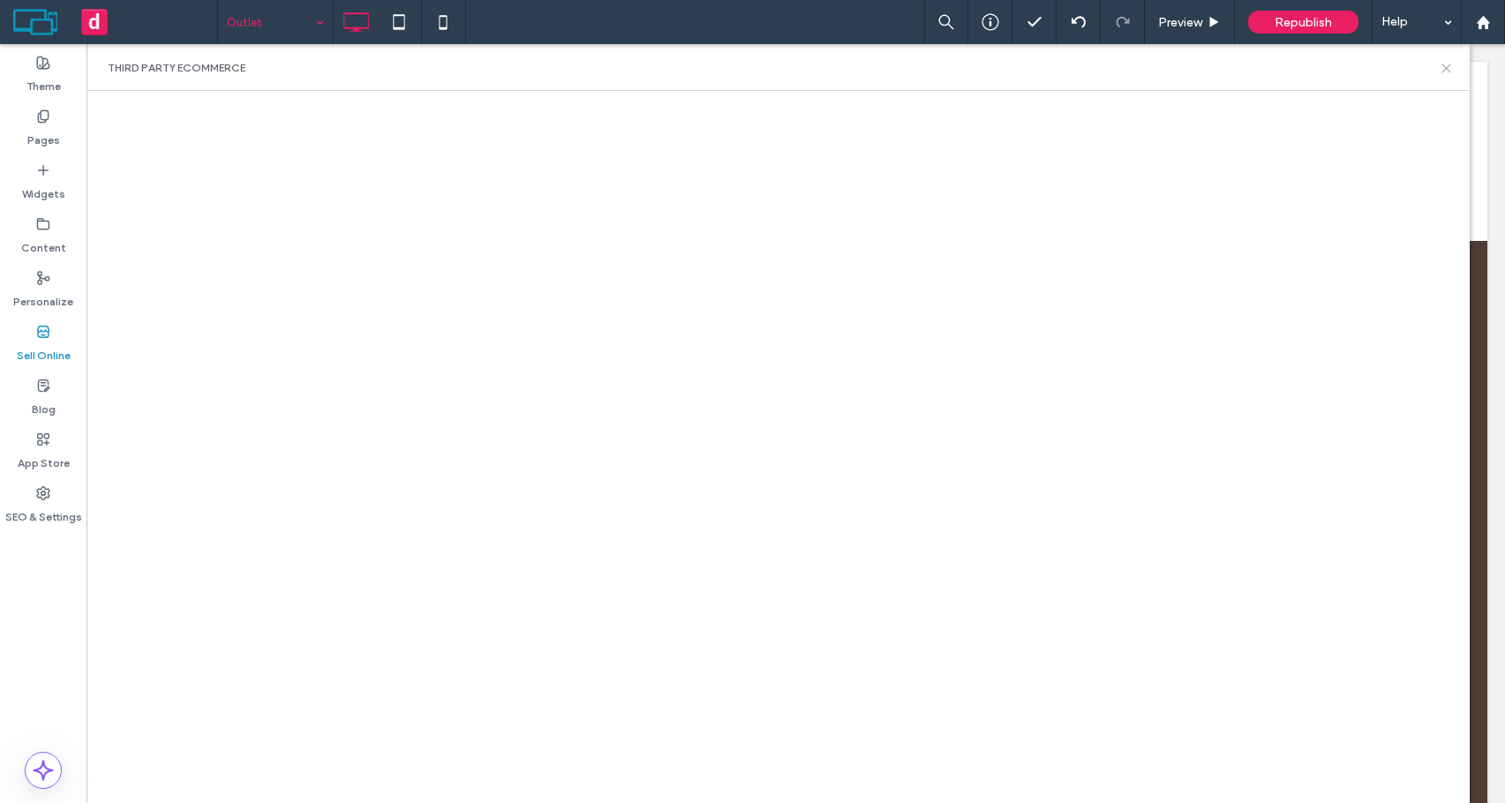
click at [1445, 74] on icon at bounding box center [1446, 68] width 13 height 13
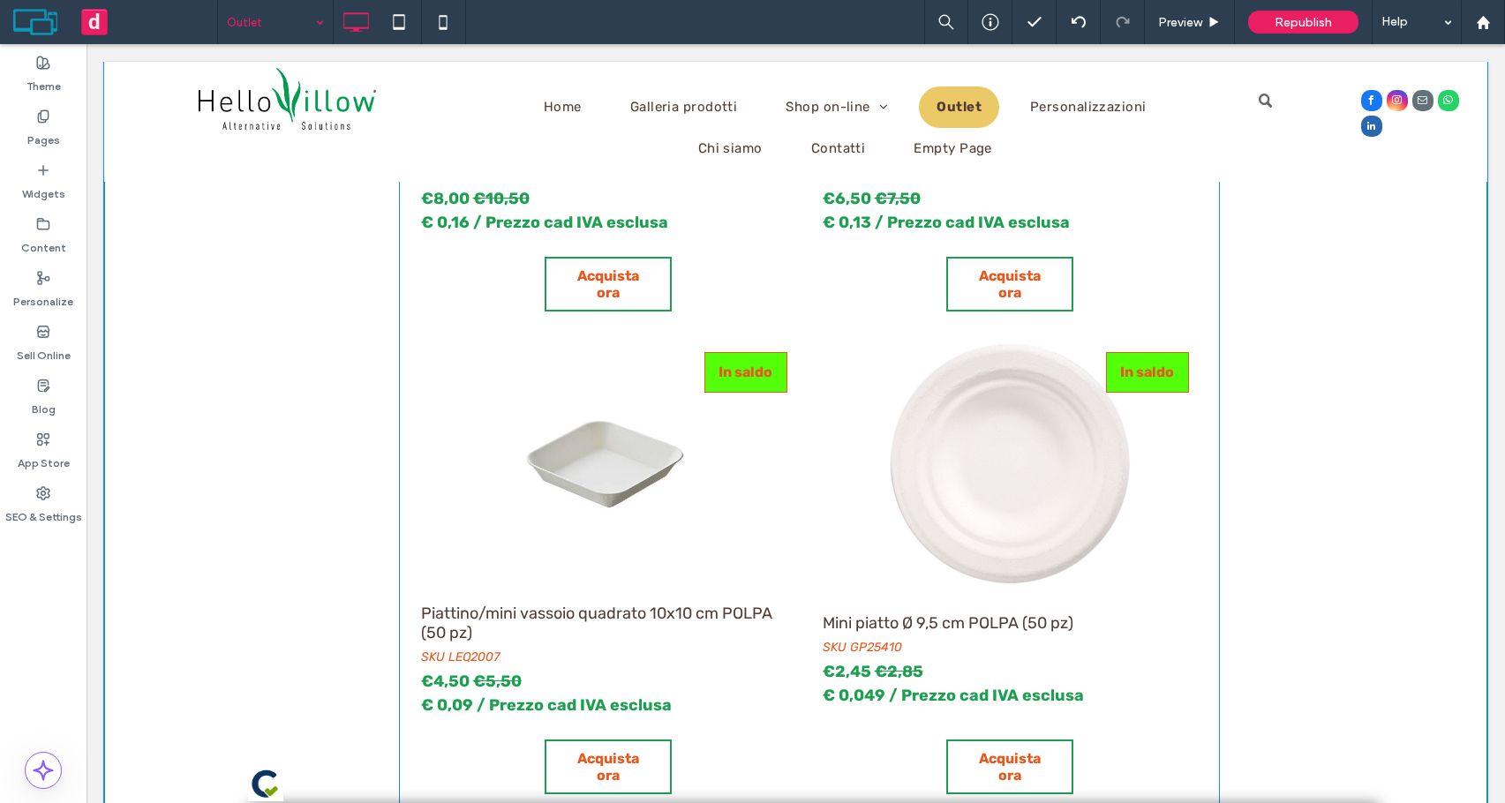
scroll to position [1236, 0]
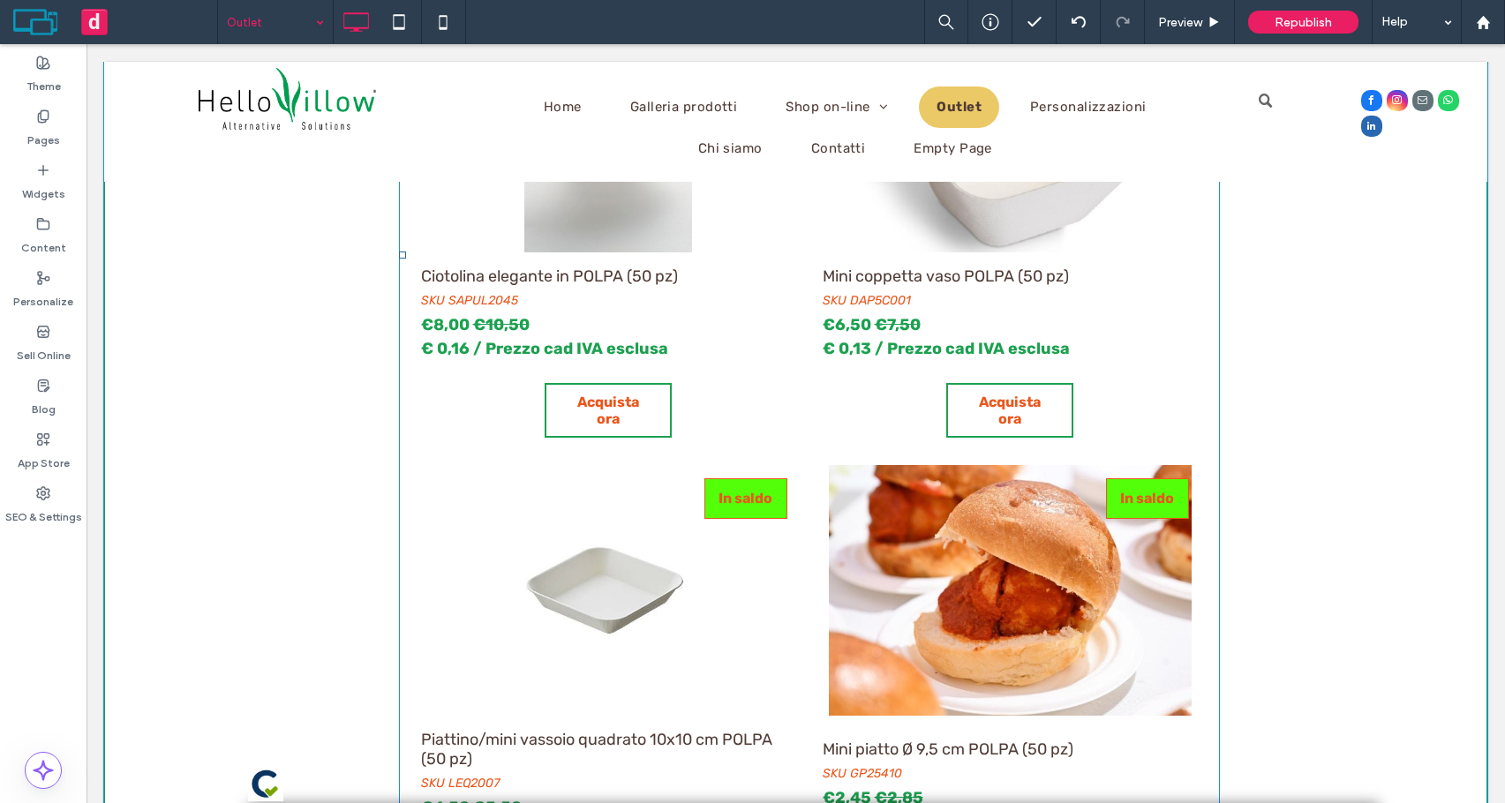
click at [1015, 493] on link at bounding box center [1010, 590] width 384 height 251
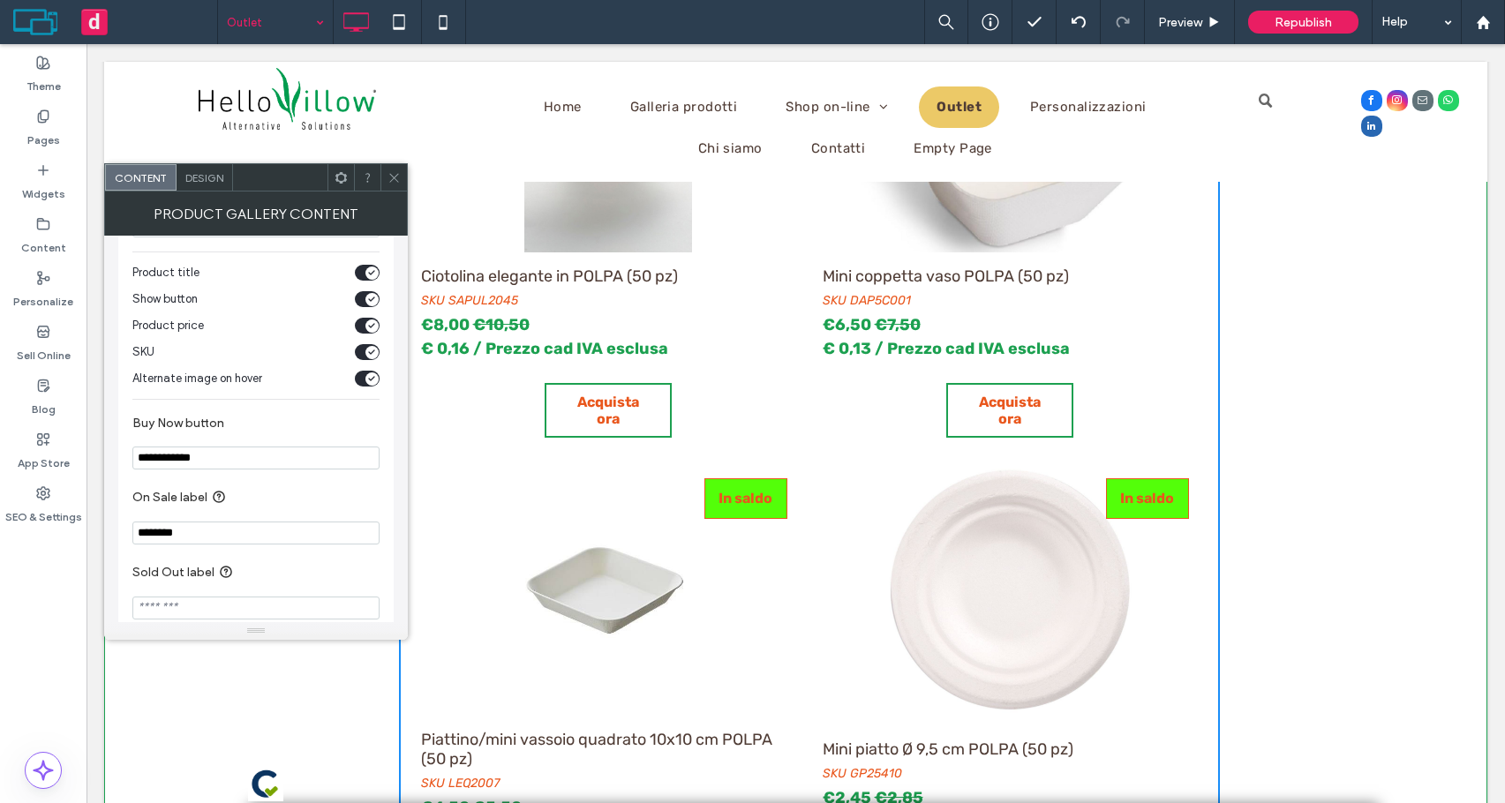
scroll to position [291, 0]
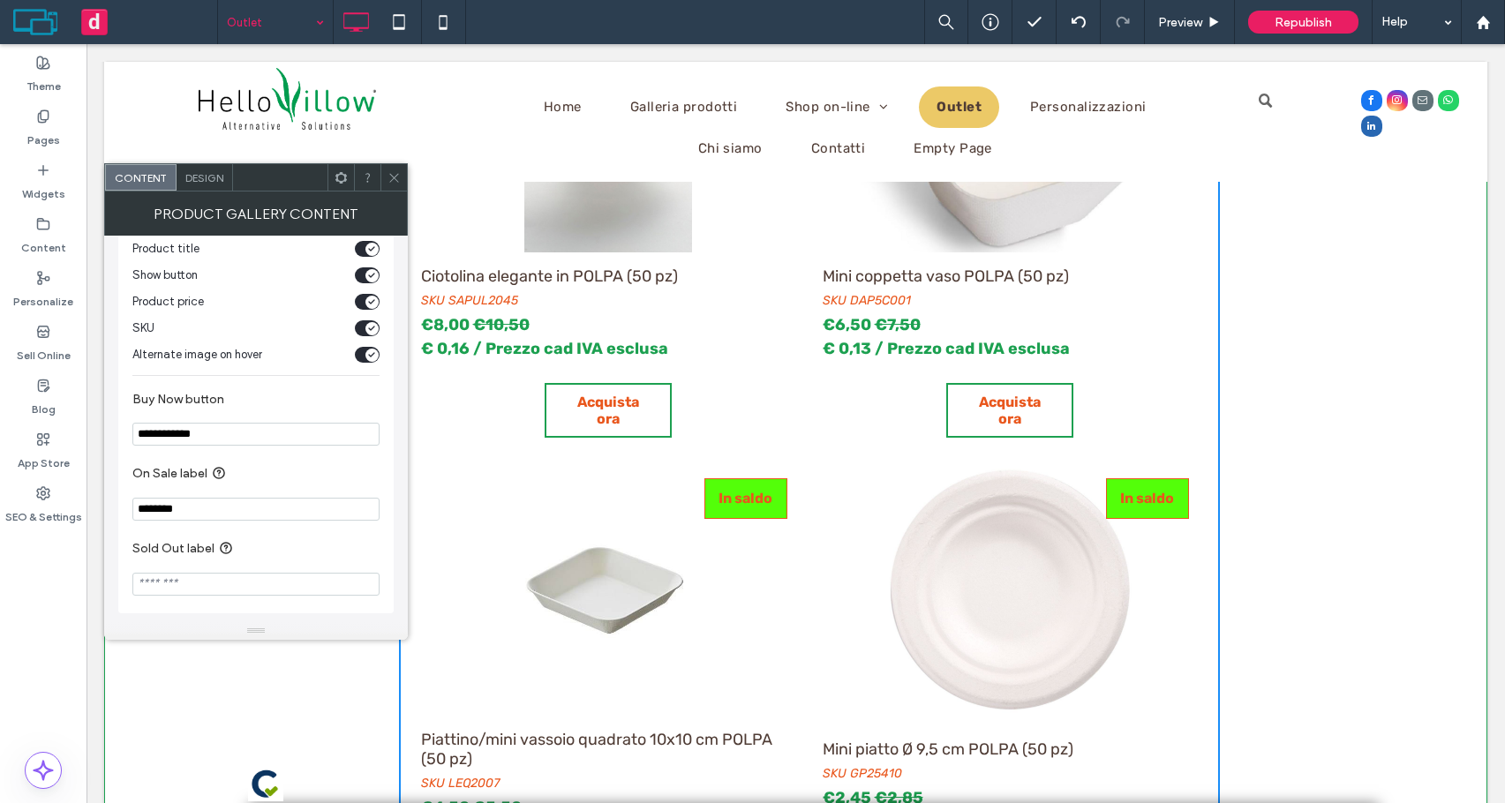
click at [395, 183] on icon at bounding box center [393, 177] width 13 height 13
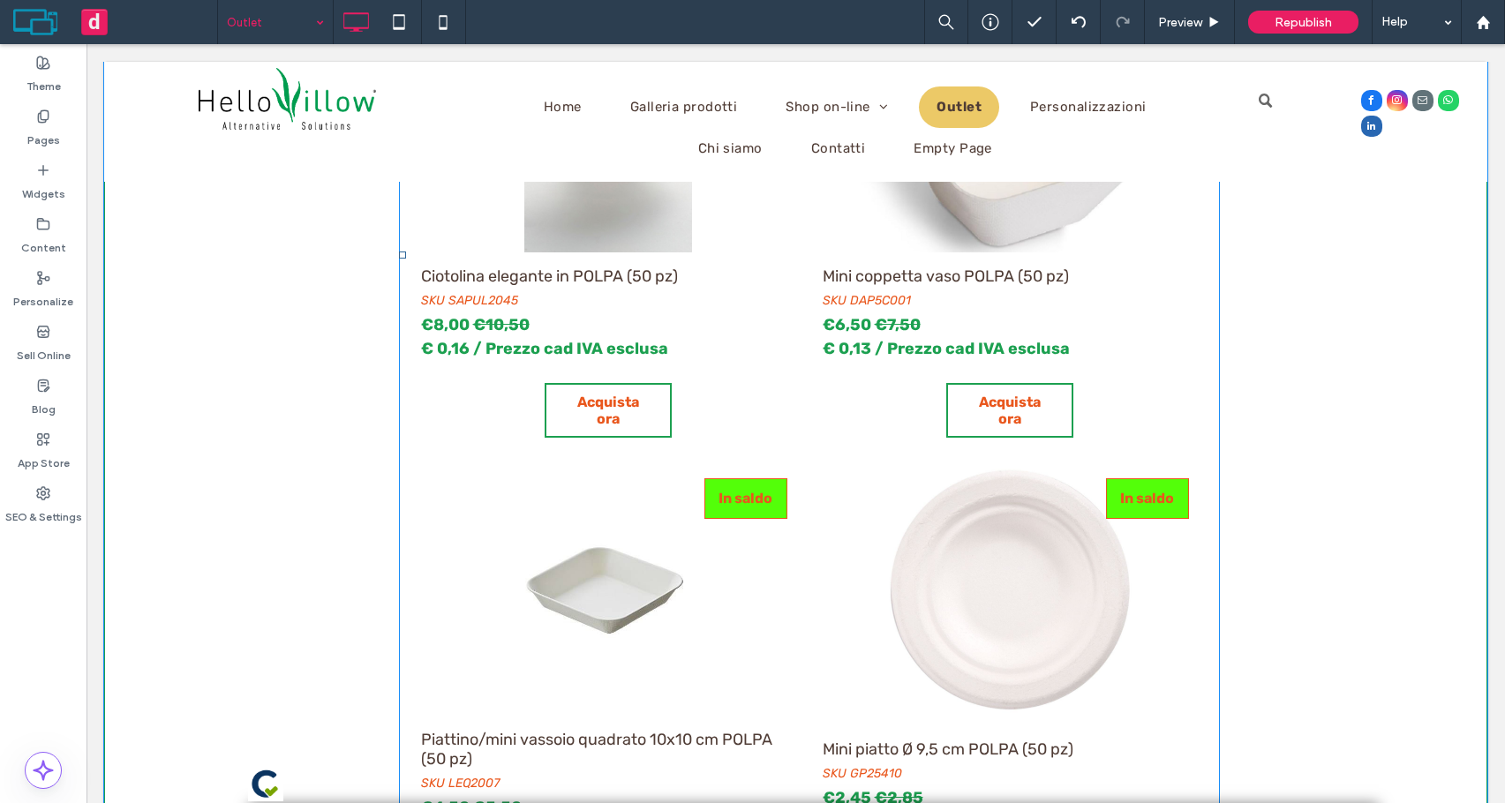
click at [495, 398] on span "Ciotolina elegante in POLPA (50 pz) SKU SAPUL2045 €8,00 €10,50 € 0,16 / Prezzo …" at bounding box center [609, 349] width 384 height 195
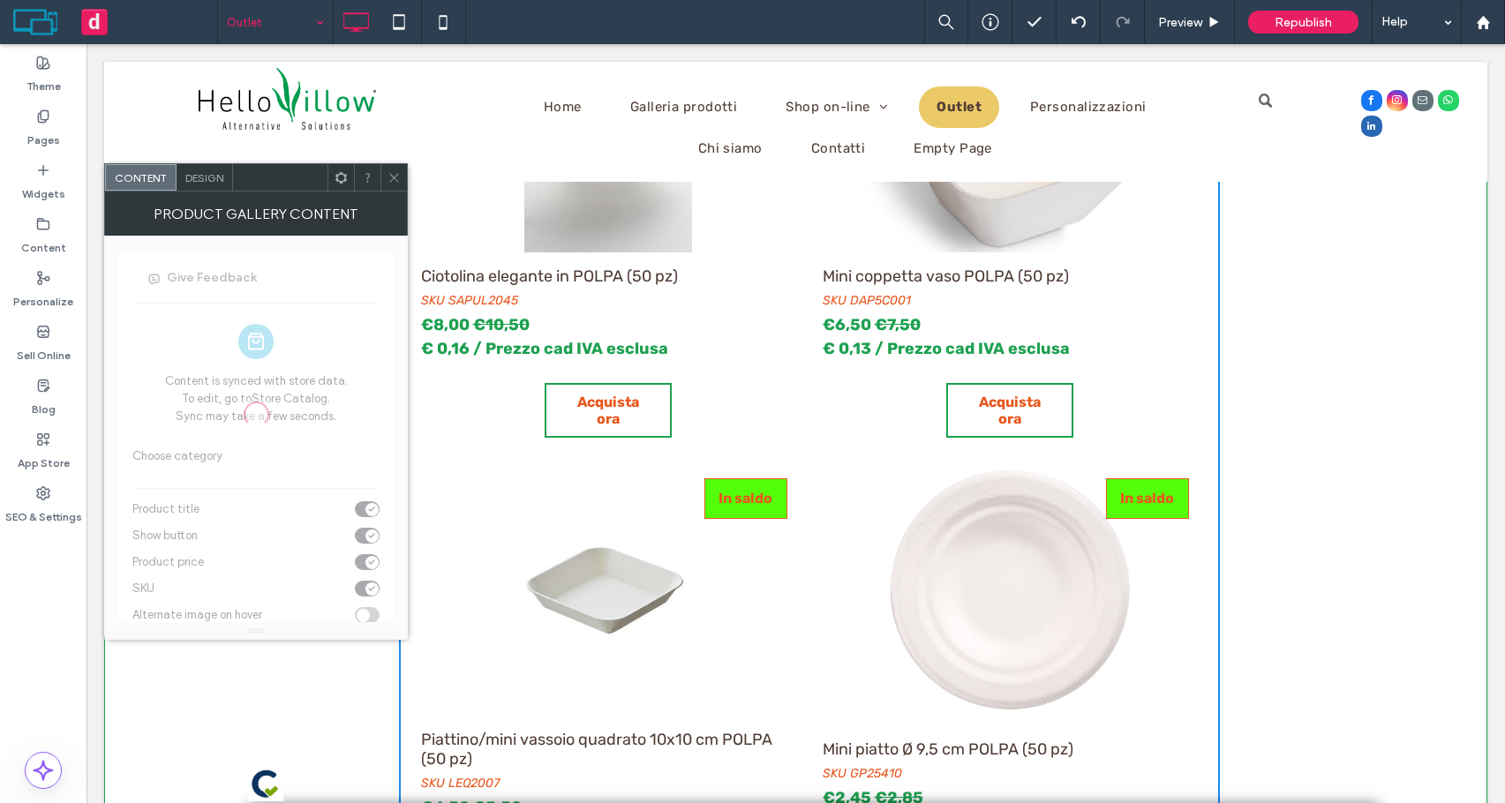
click at [198, 179] on span "Design" at bounding box center [204, 177] width 38 height 13
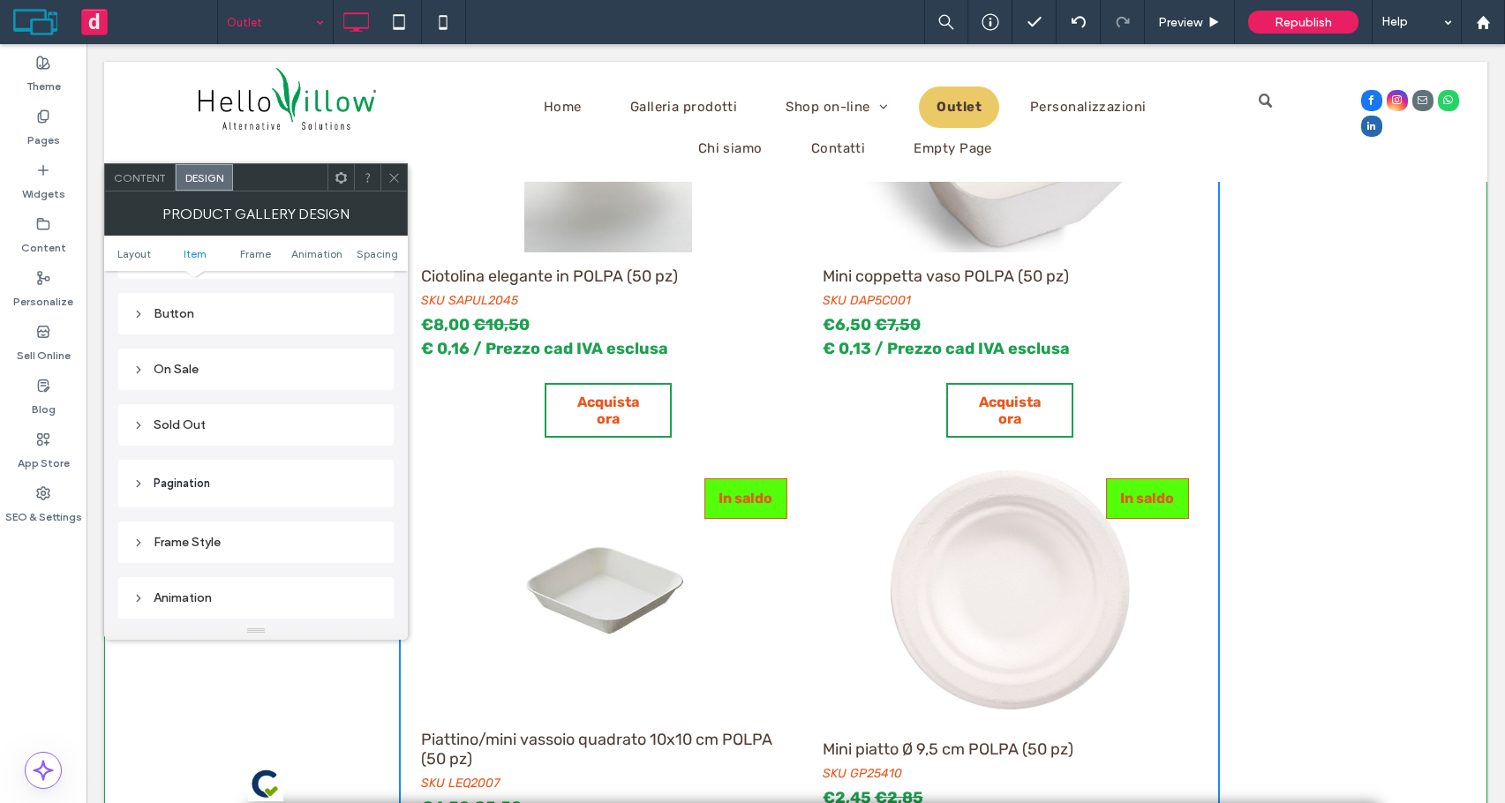
scroll to position [883, 0]
click at [265, 381] on div "Sold Out" at bounding box center [255, 378] width 247 height 15
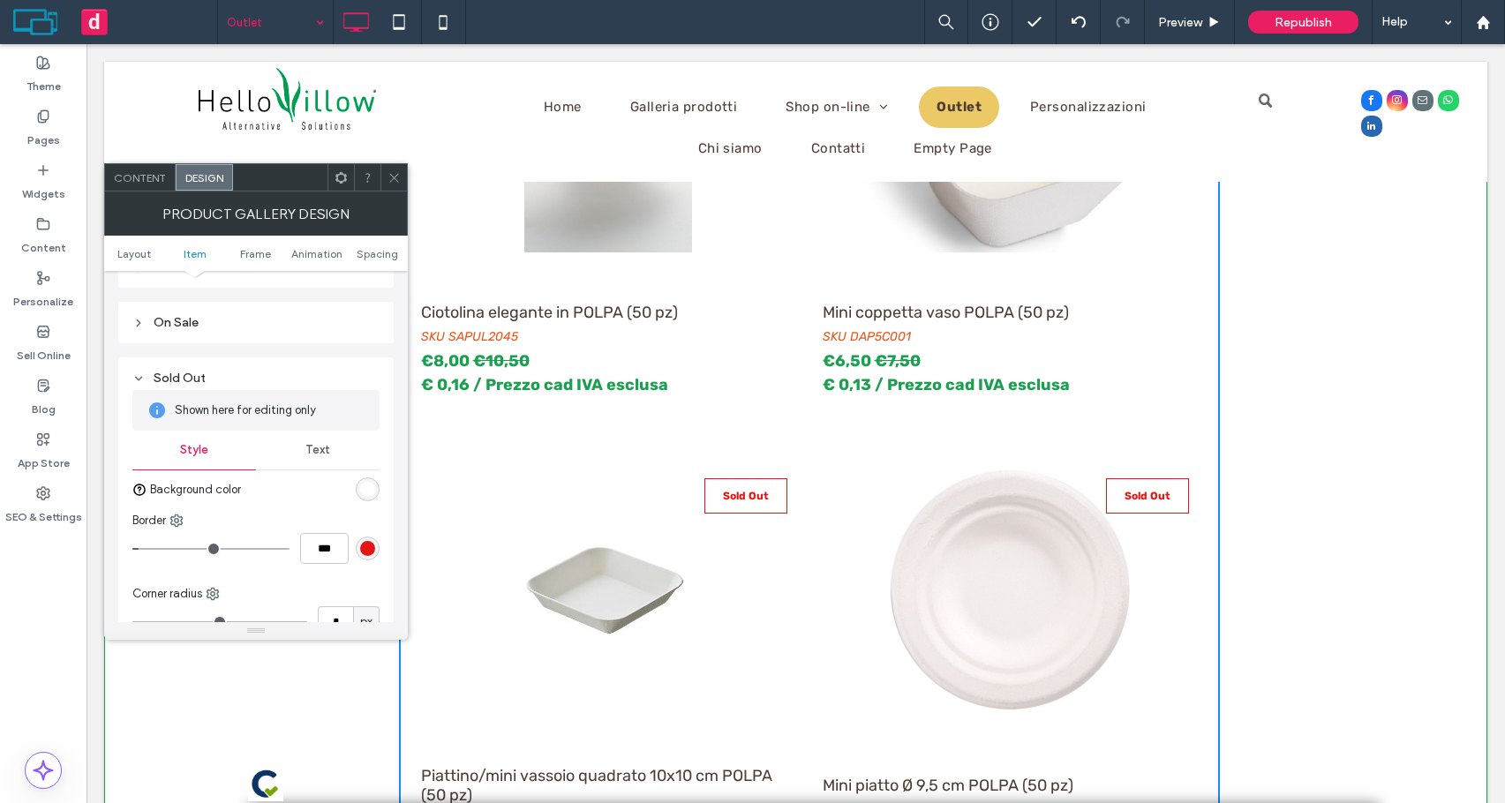
click at [395, 184] on icon at bounding box center [393, 177] width 13 height 13
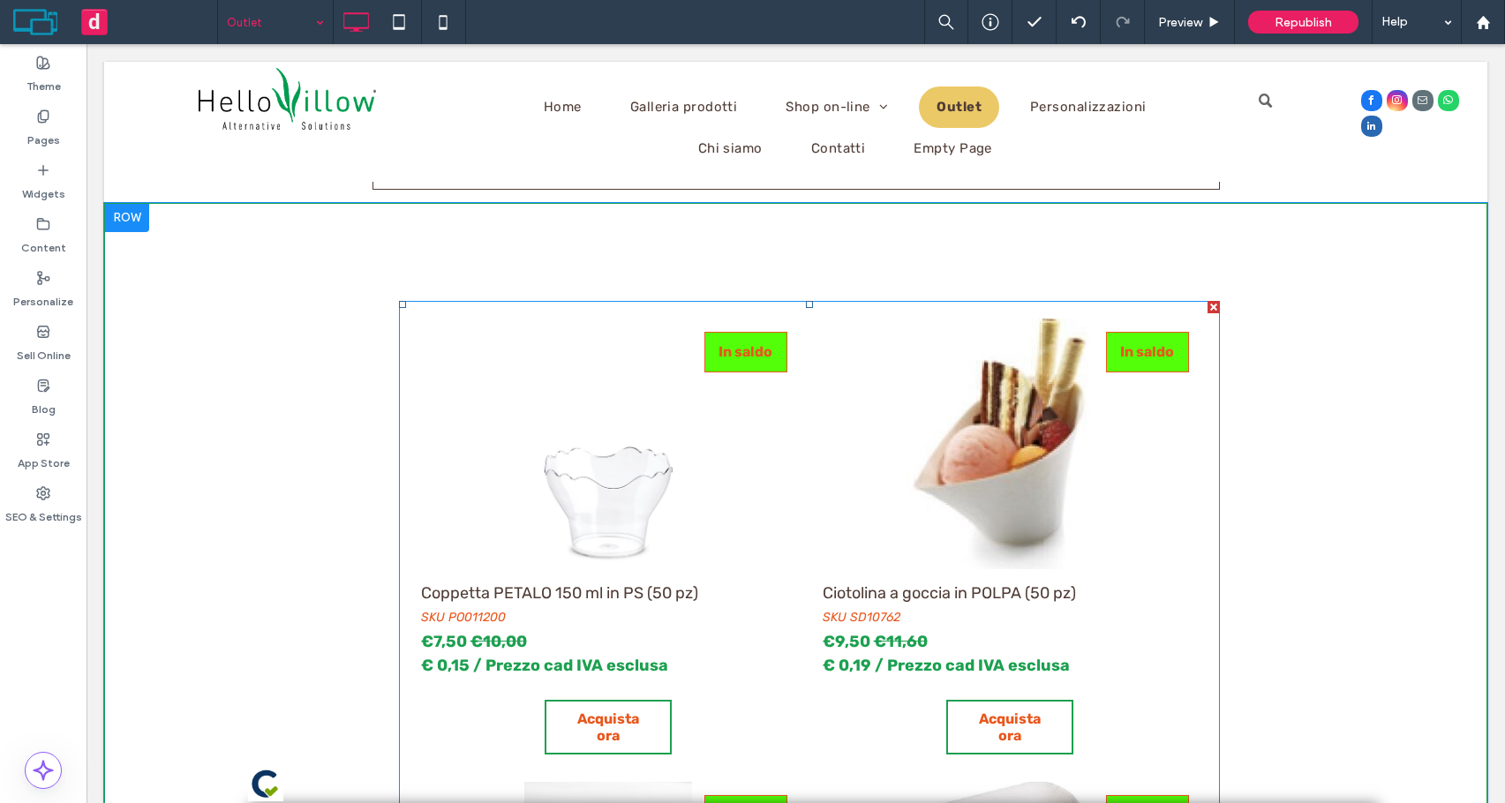
scroll to position [441, 0]
